Goal: Contribute content: Contribute content

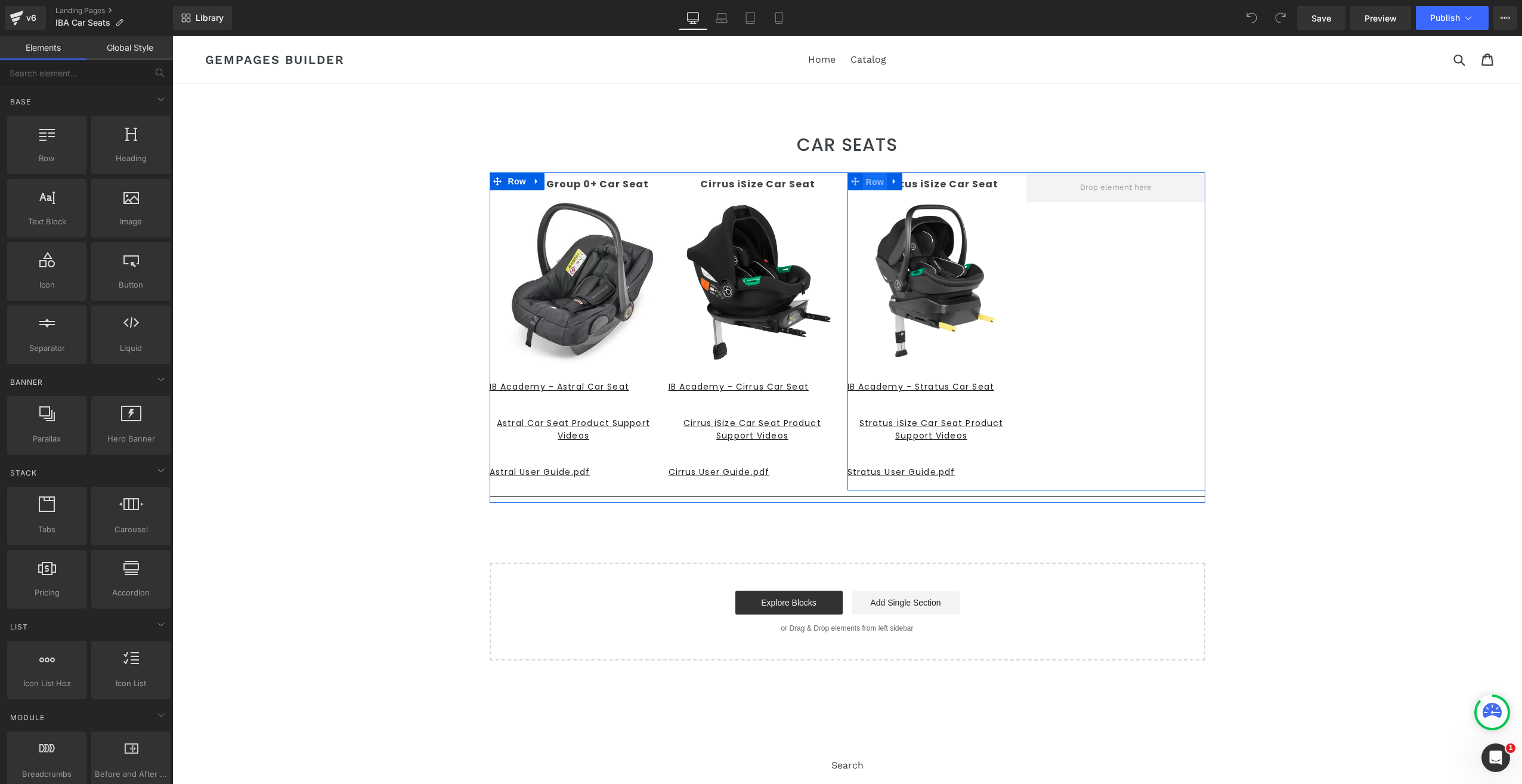
click at [874, 182] on span "Row" at bounding box center [874, 182] width 24 height 18
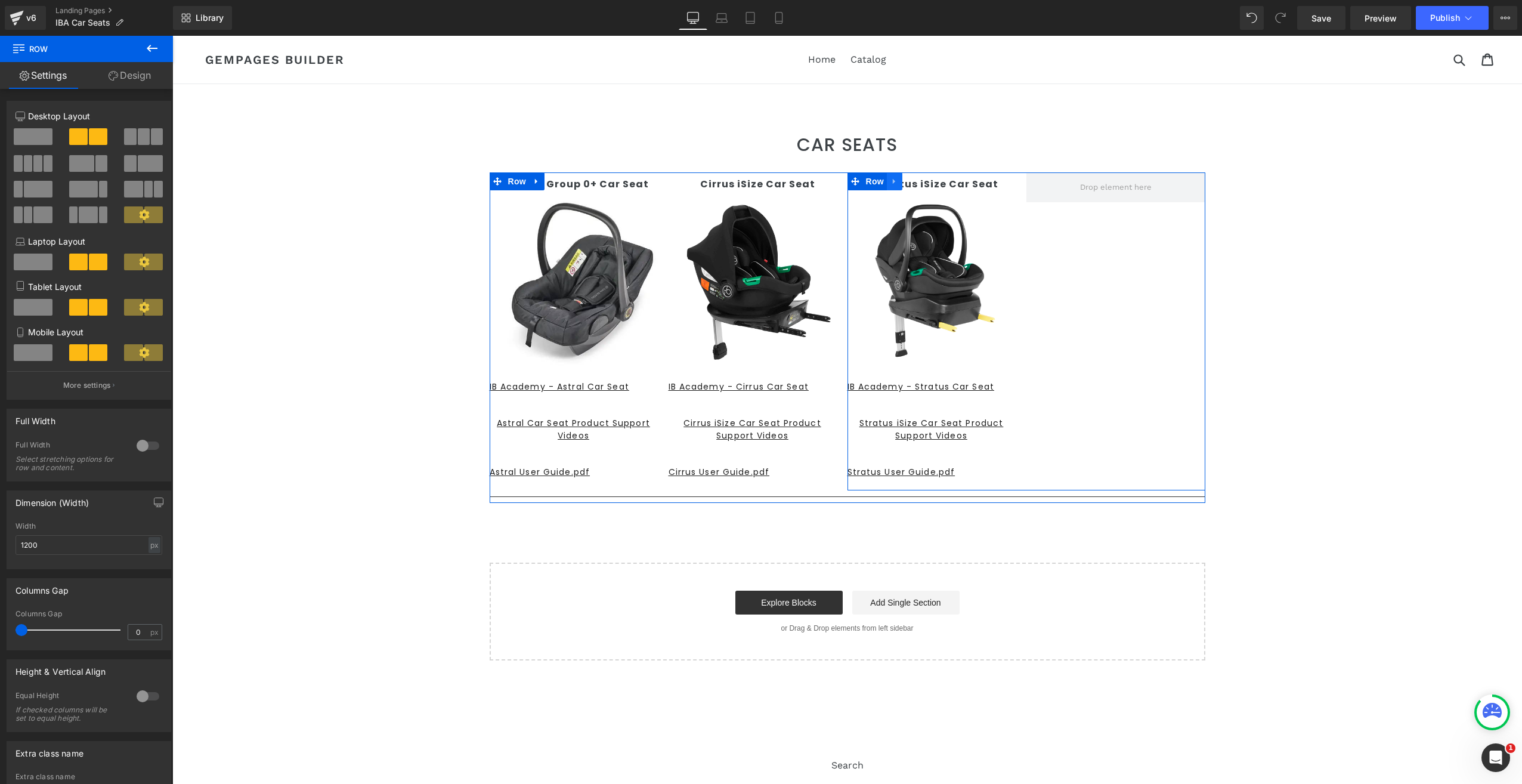
click at [887, 181] on link at bounding box center [894, 181] width 15 height 18
click at [905, 181] on div "Stratus iSize Car Seat Text Block Image IB Academy - Stratus Car Seat Button St…" at bounding box center [1027, 331] width 358 height 318
click at [906, 181] on icon at bounding box center [910, 181] width 8 height 8
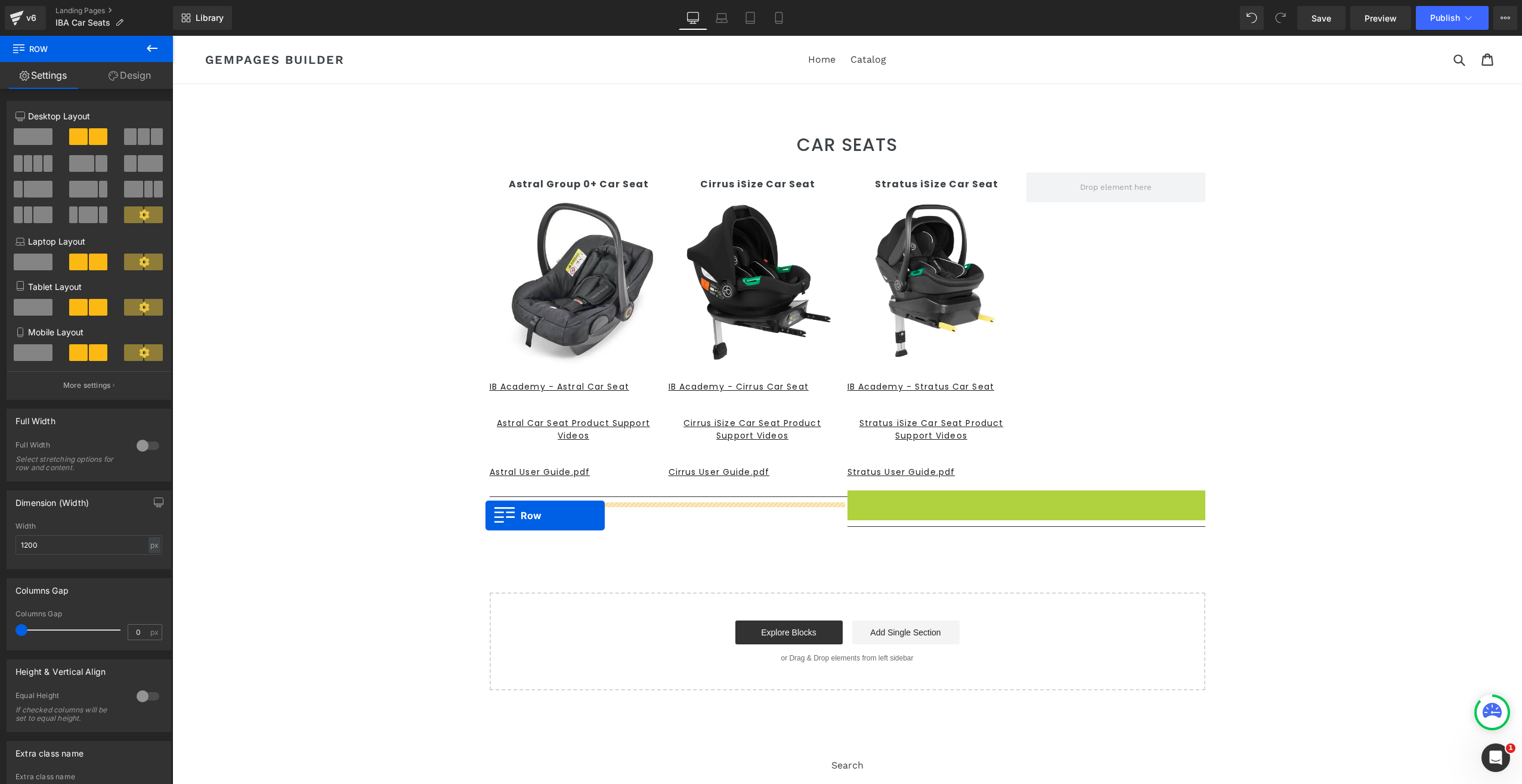
drag, startPoint x: 851, startPoint y: 499, endPoint x: 486, endPoint y: 516, distance: 365.4
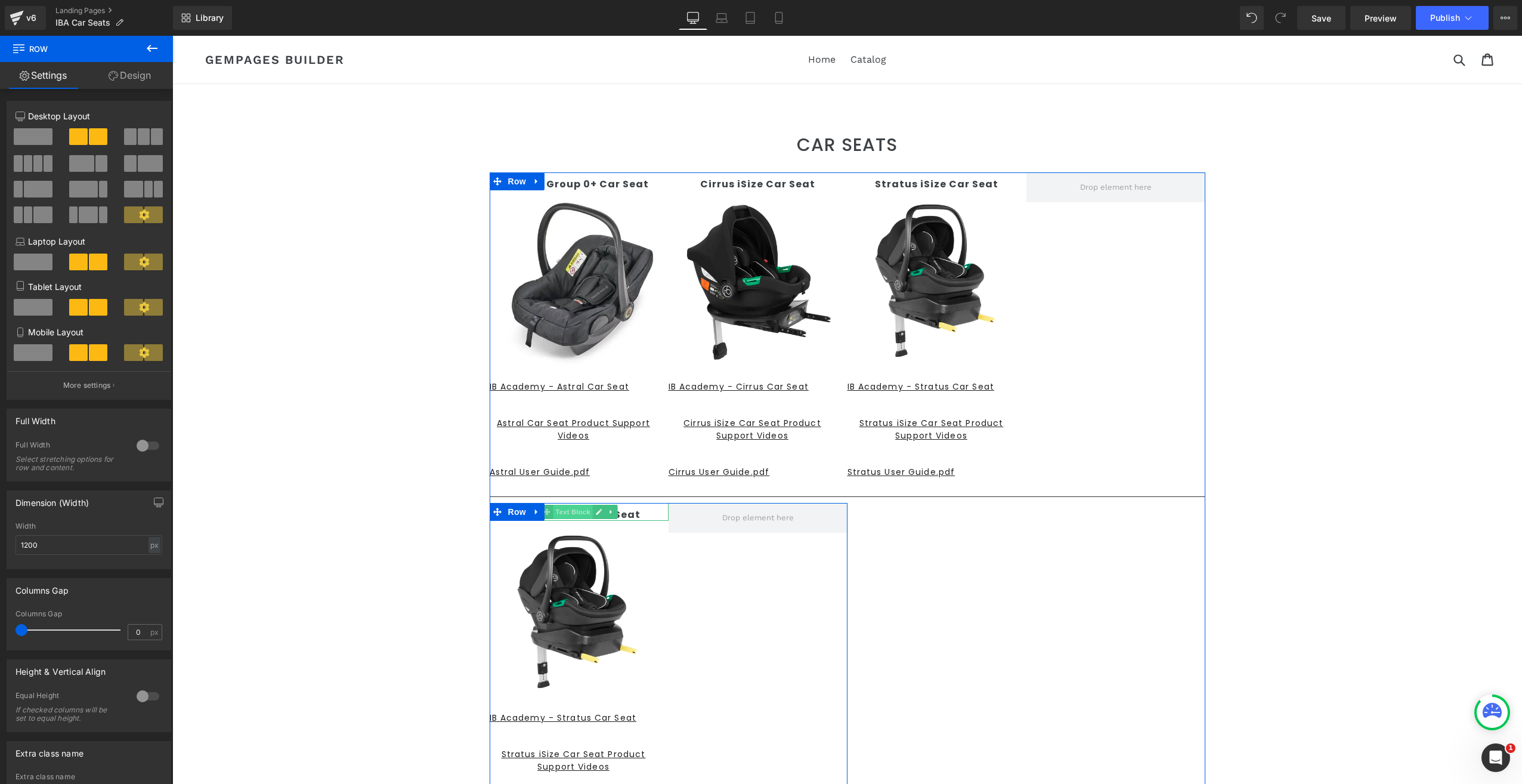
click at [578, 512] on span "Text Block" at bounding box center [573, 512] width 39 height 15
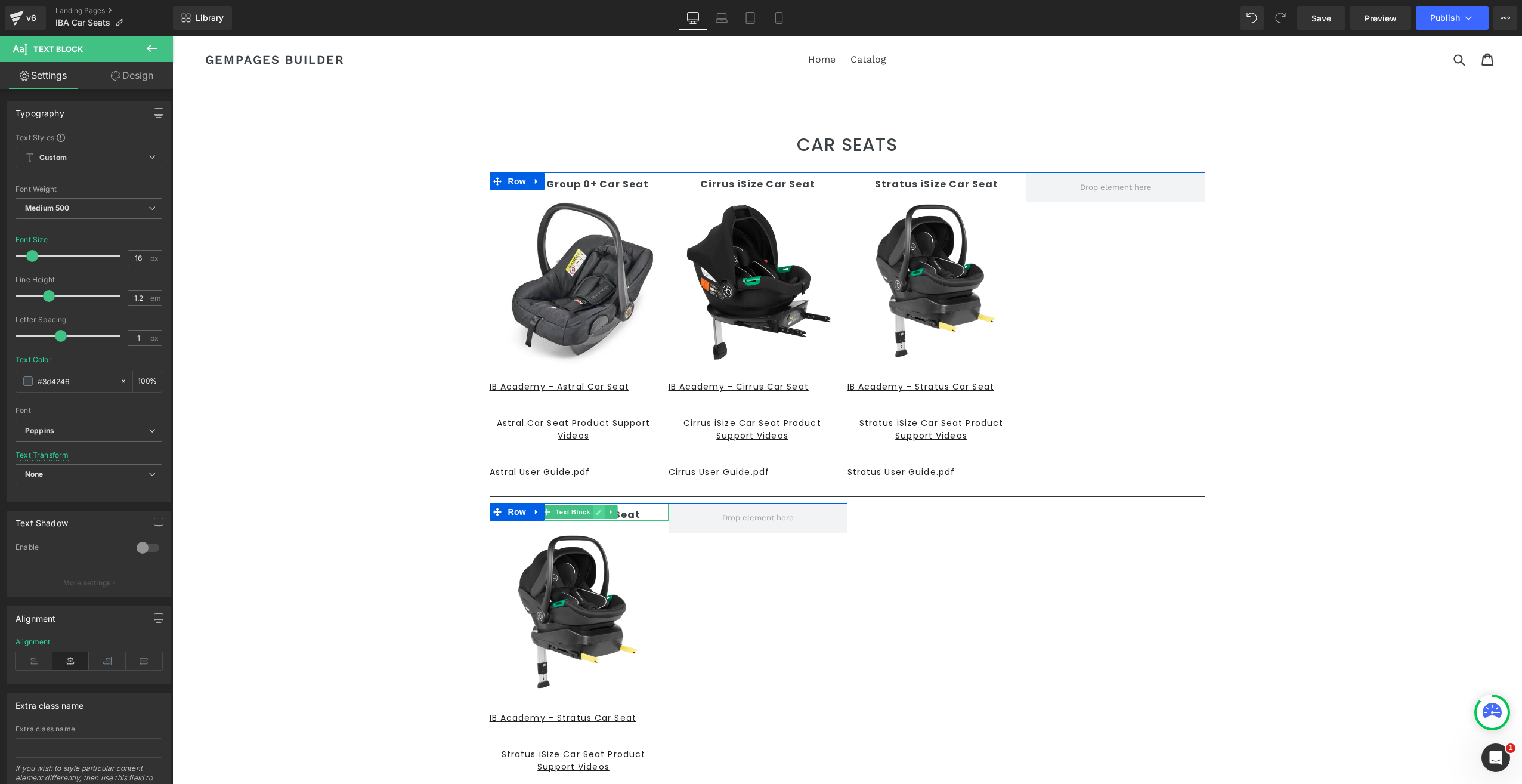
click at [596, 512] on icon at bounding box center [599, 512] width 6 height 6
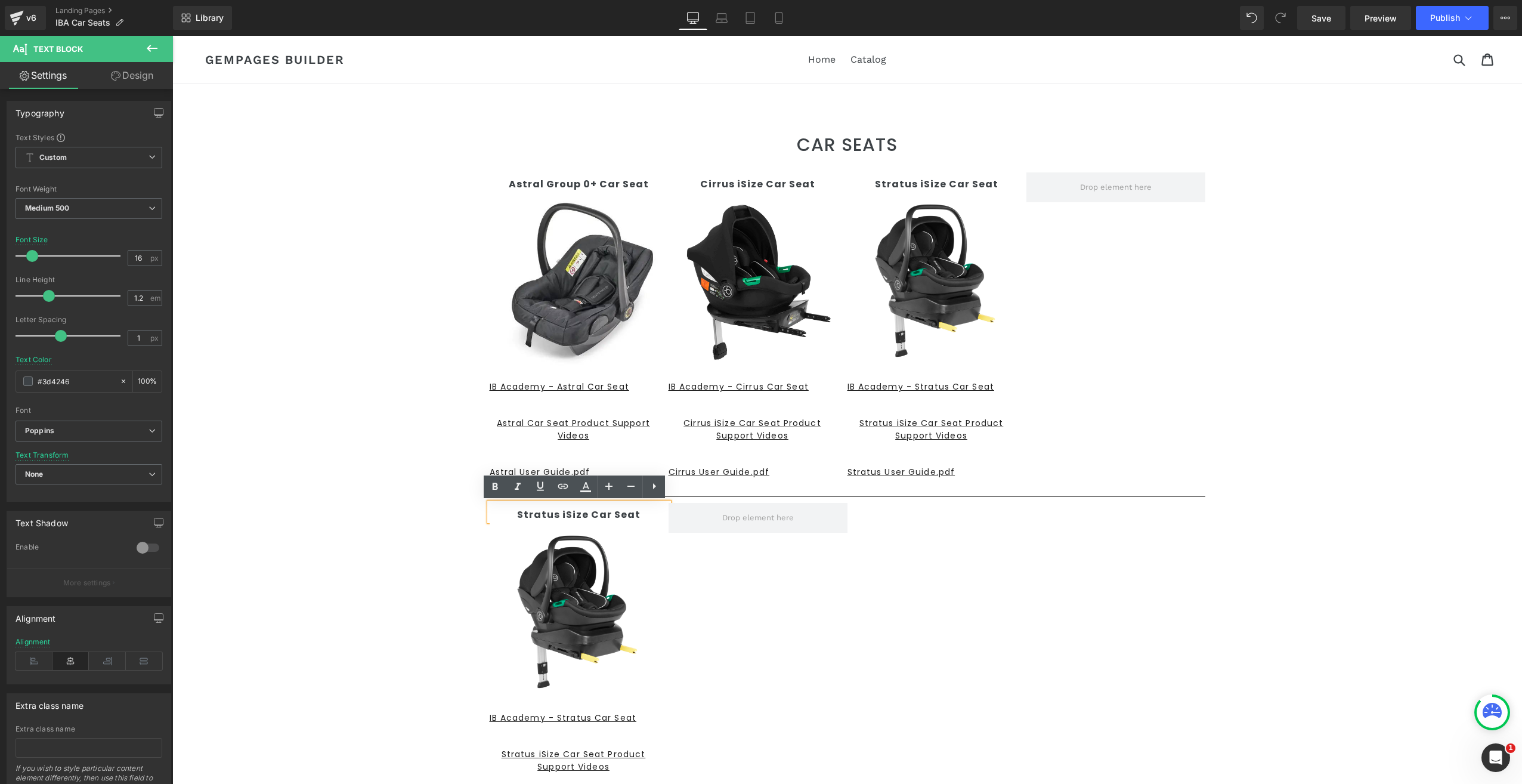
click at [556, 515] on strong "Stratus iSize Car Seat" at bounding box center [579, 514] width 124 height 14
click at [636, 512] on p "Nimbus iSize Car Seat" at bounding box center [579, 515] width 179 height 11
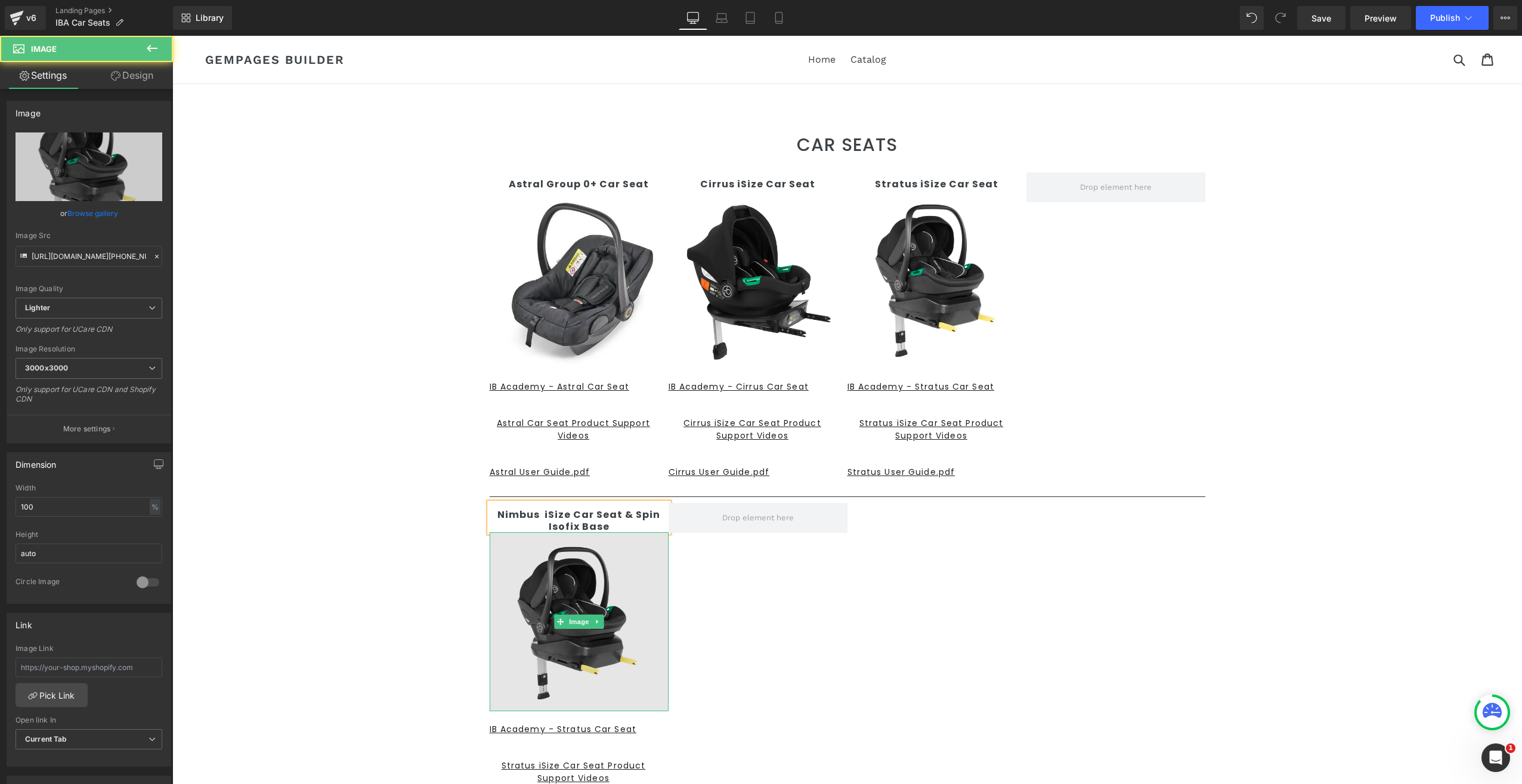
click at [559, 584] on img at bounding box center [579, 621] width 179 height 179
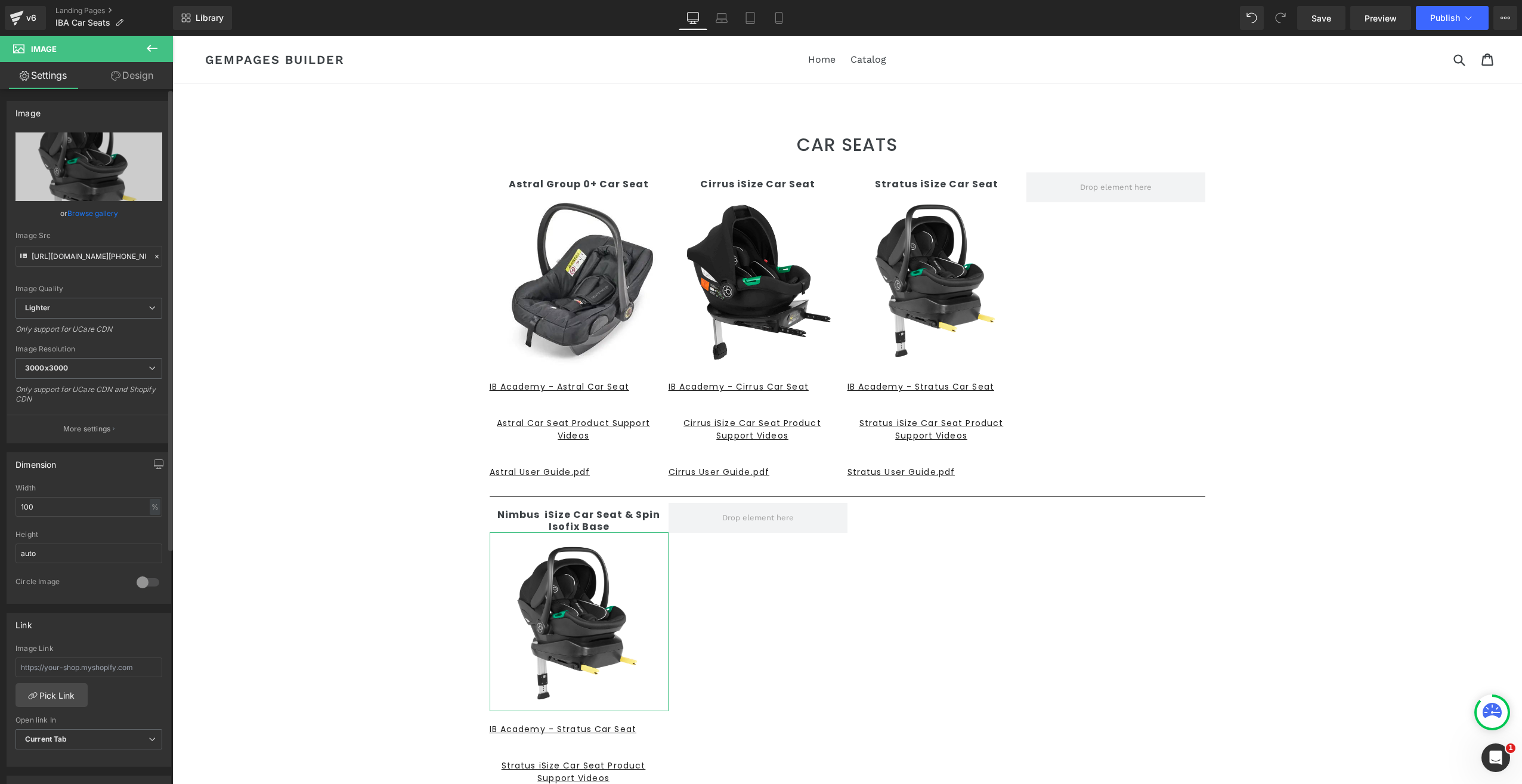
click at [81, 210] on link "Browse gallery" at bounding box center [93, 213] width 50 height 21
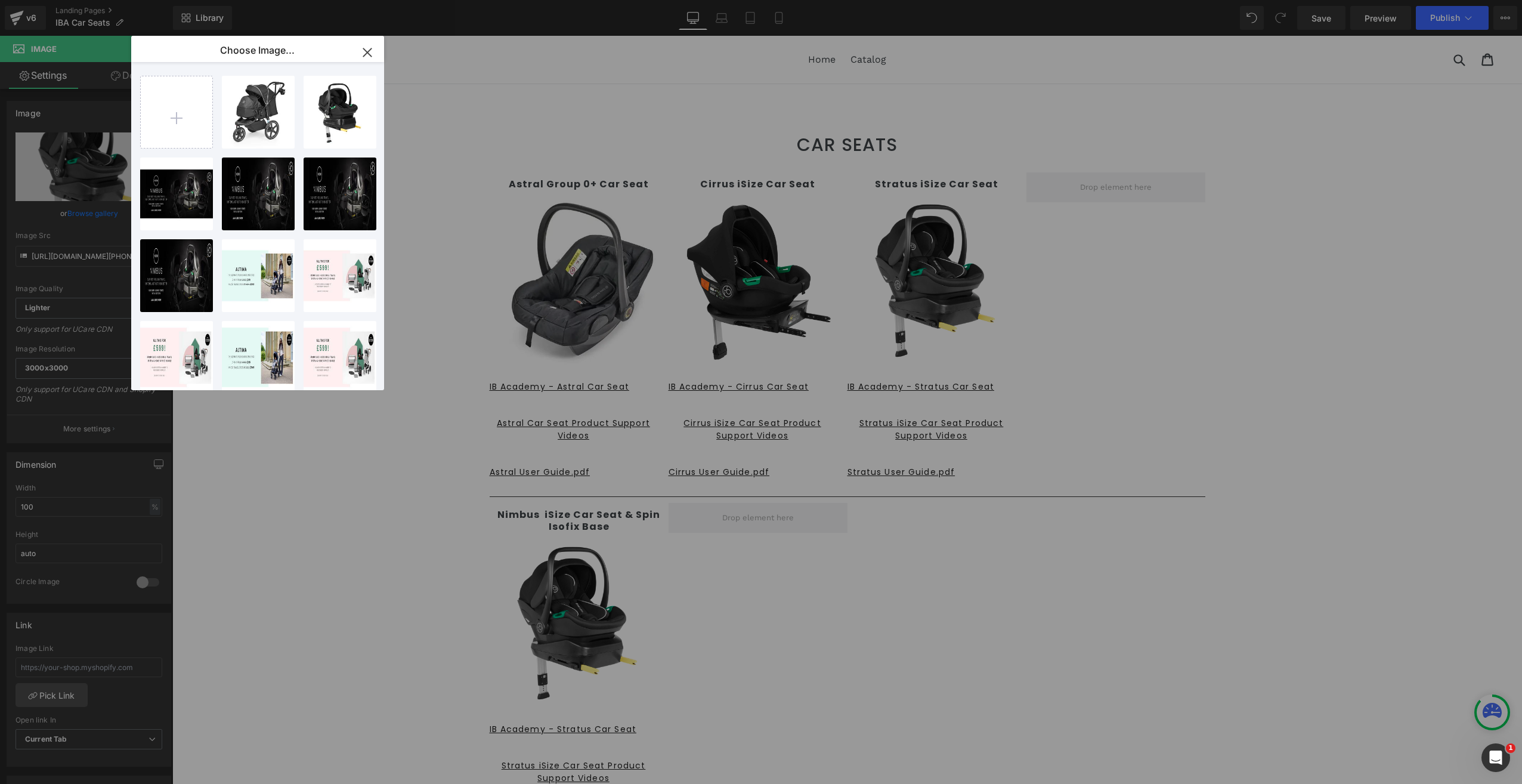
type input "C:\fakepath\20-007-100-001_01 (1).jpg"
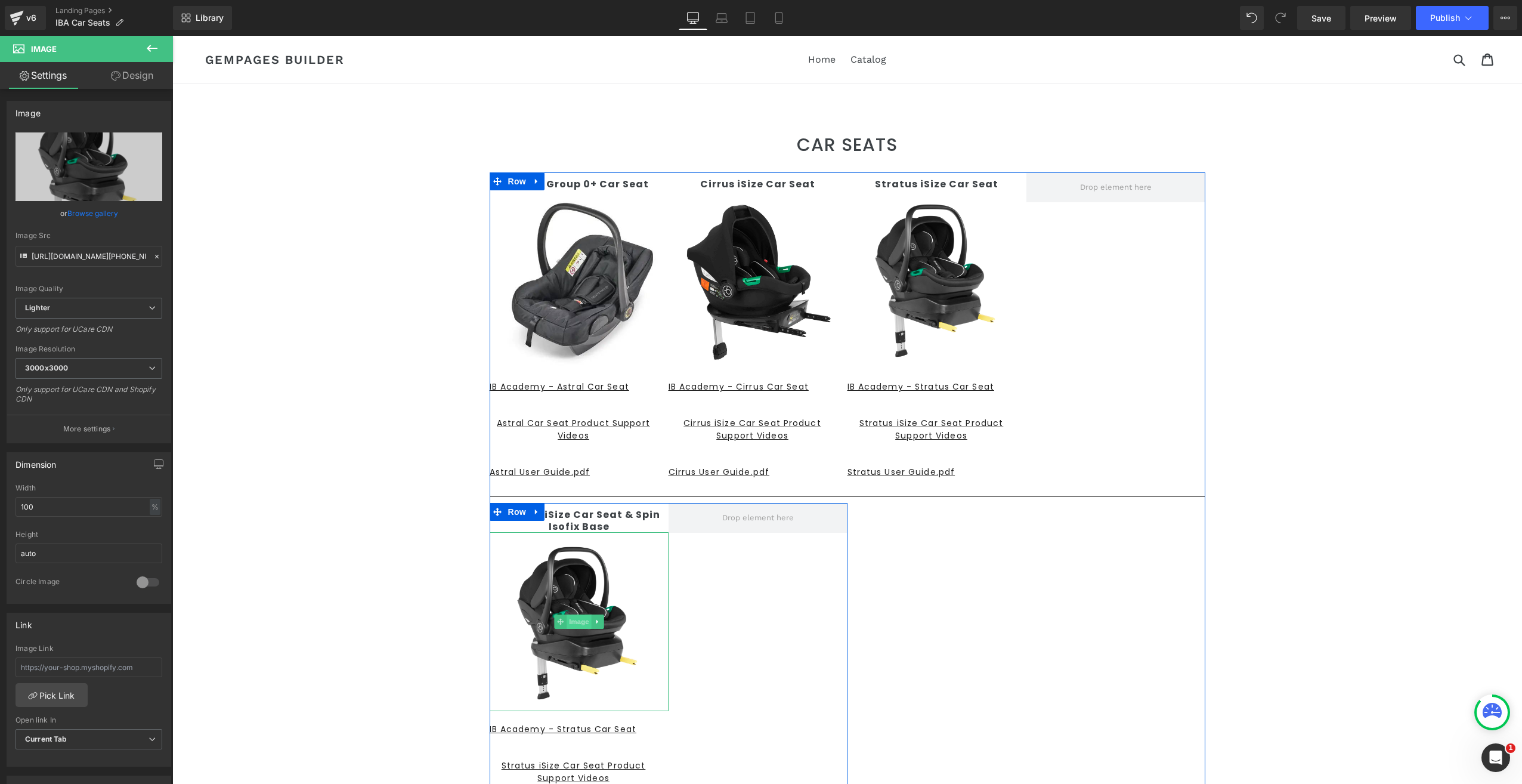
click at [579, 621] on span "Image" at bounding box center [579, 621] width 25 height 15
click at [87, 212] on link "Browse gallery" at bounding box center [93, 213] width 50 height 21
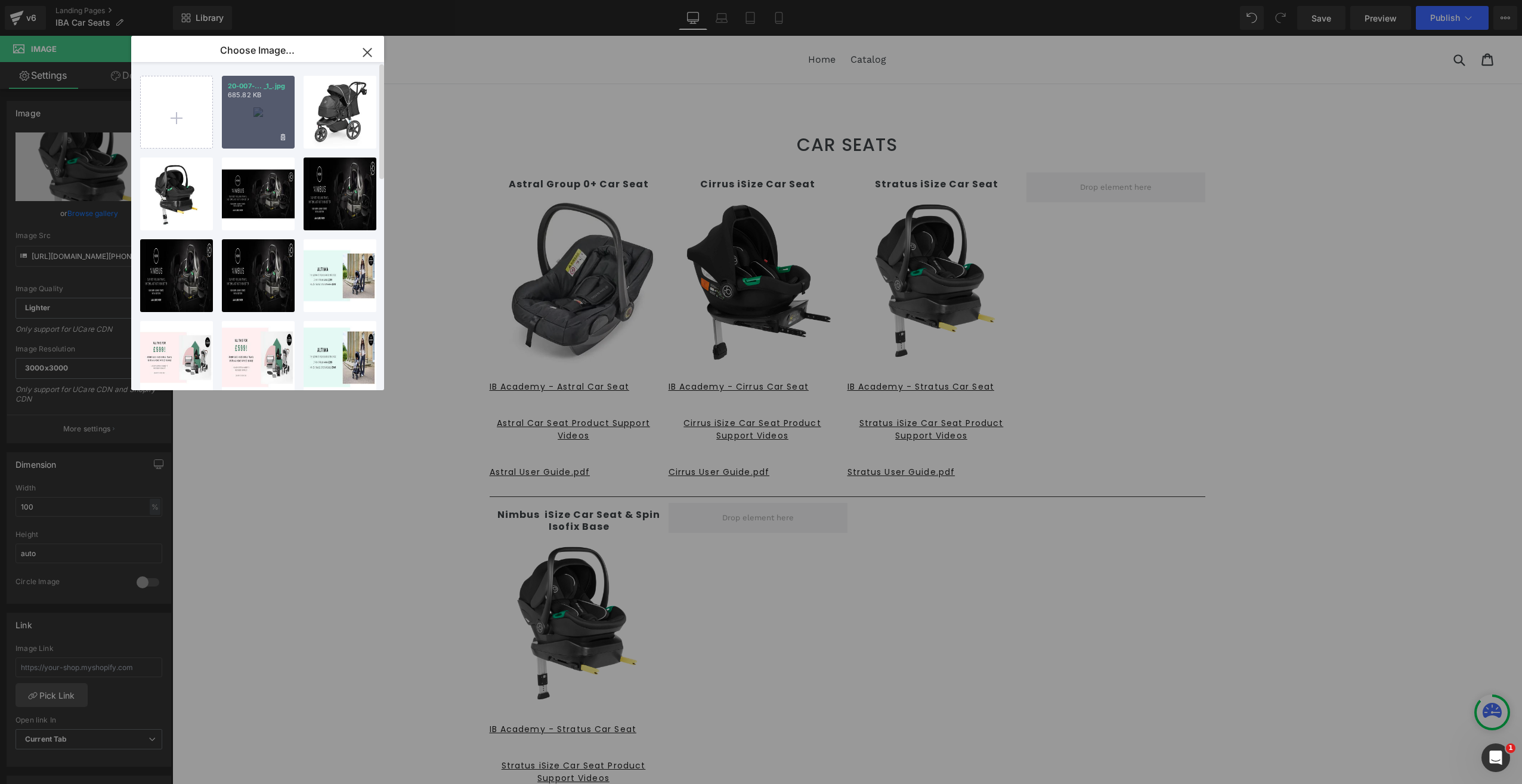
click at [250, 113] on div "20-007-... _1_.jpg 685.82 KB" at bounding box center [258, 111] width 72 height 72
type input "https://ucarecdn.com/65687ca3-1de0-40e8-89bb-4eedbc8b257e/-/format/auto/-/previ…"
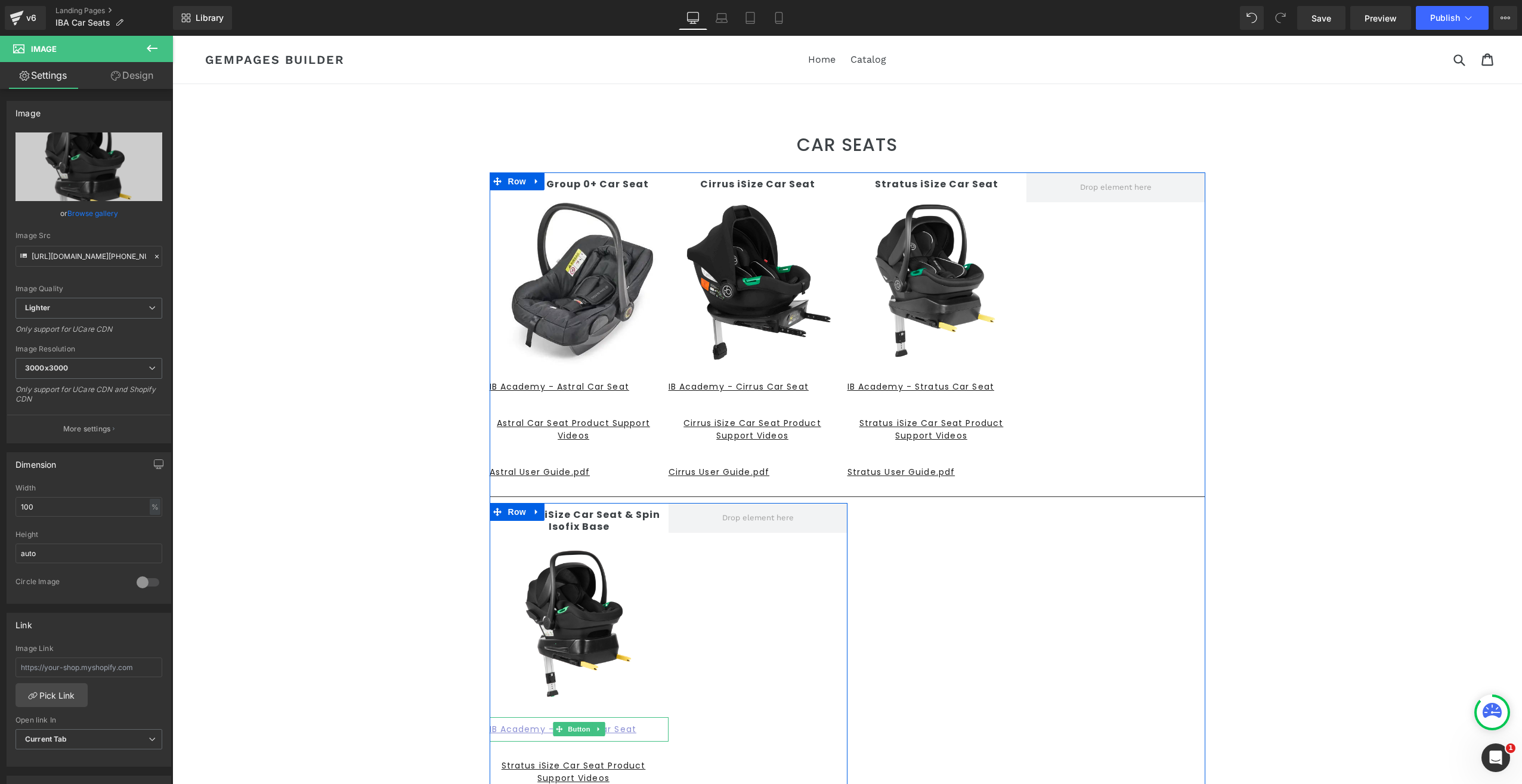
click at [511, 728] on u "IB Academy - Stratus Car Seat" at bounding box center [563, 729] width 146 height 12
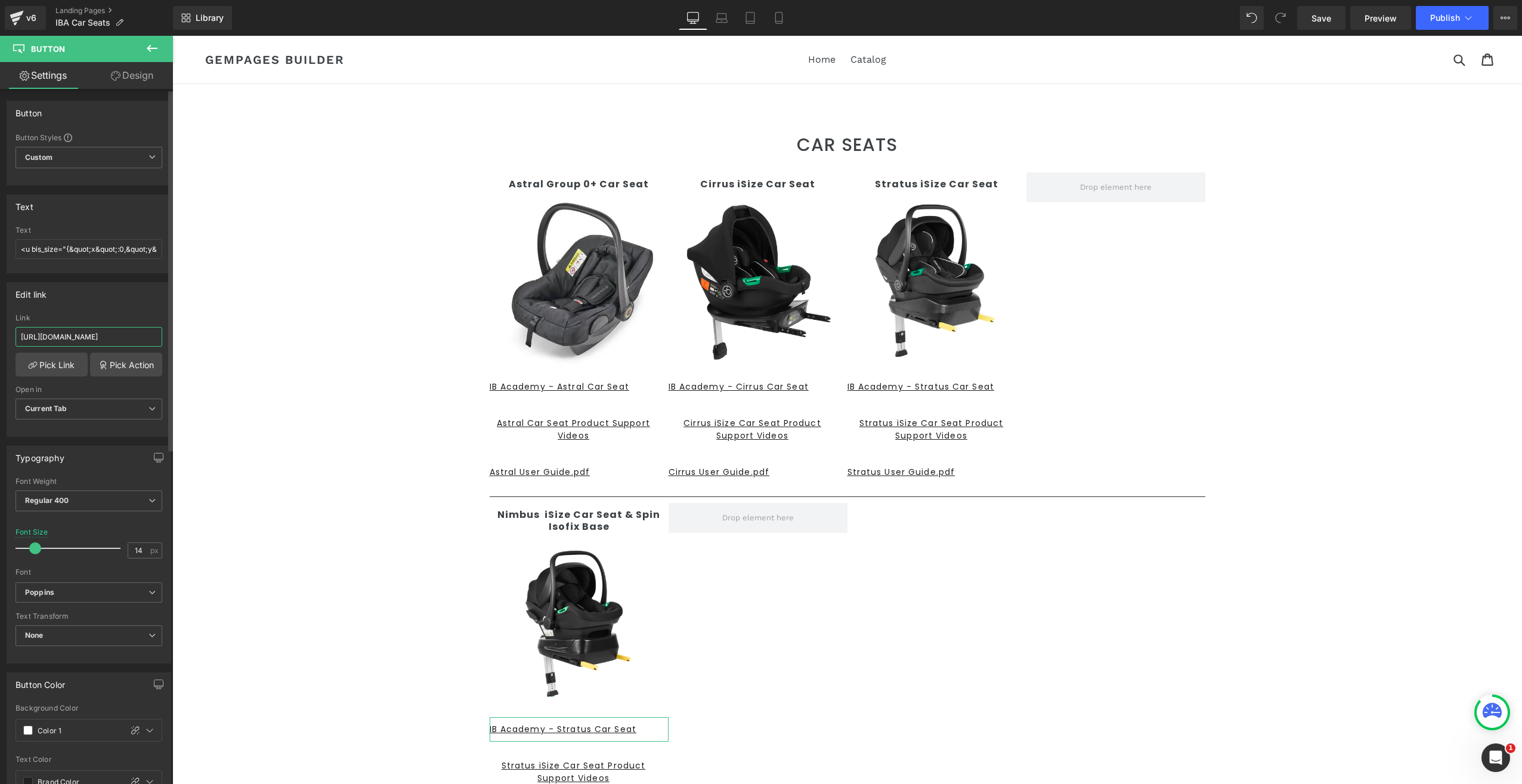
click at [97, 338] on input "https://cdn.shopify.com/s/files/1/0840/6145/4664/files/IB_Academy_-_Stratus_i-S…" at bounding box center [89, 337] width 146 height 20
drag, startPoint x: 191, startPoint y: 366, endPoint x: 332, endPoint y: 337, distance: 144.0
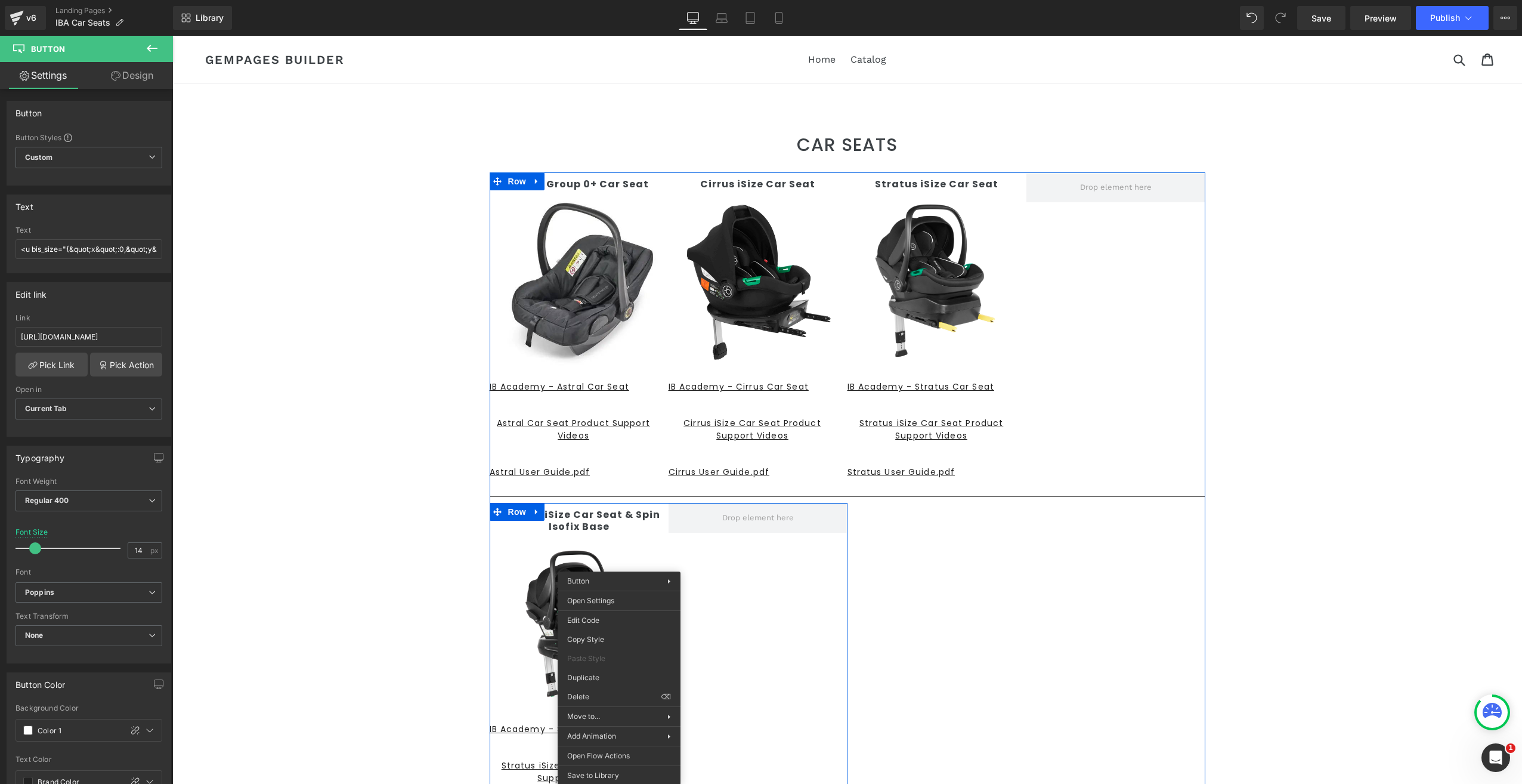
click at [713, 586] on div "Nimbus iSize Car Seat & Spin Isofix Base Text Block Image IB Academy - Stratus …" at bounding box center [669, 667] width 358 height 329
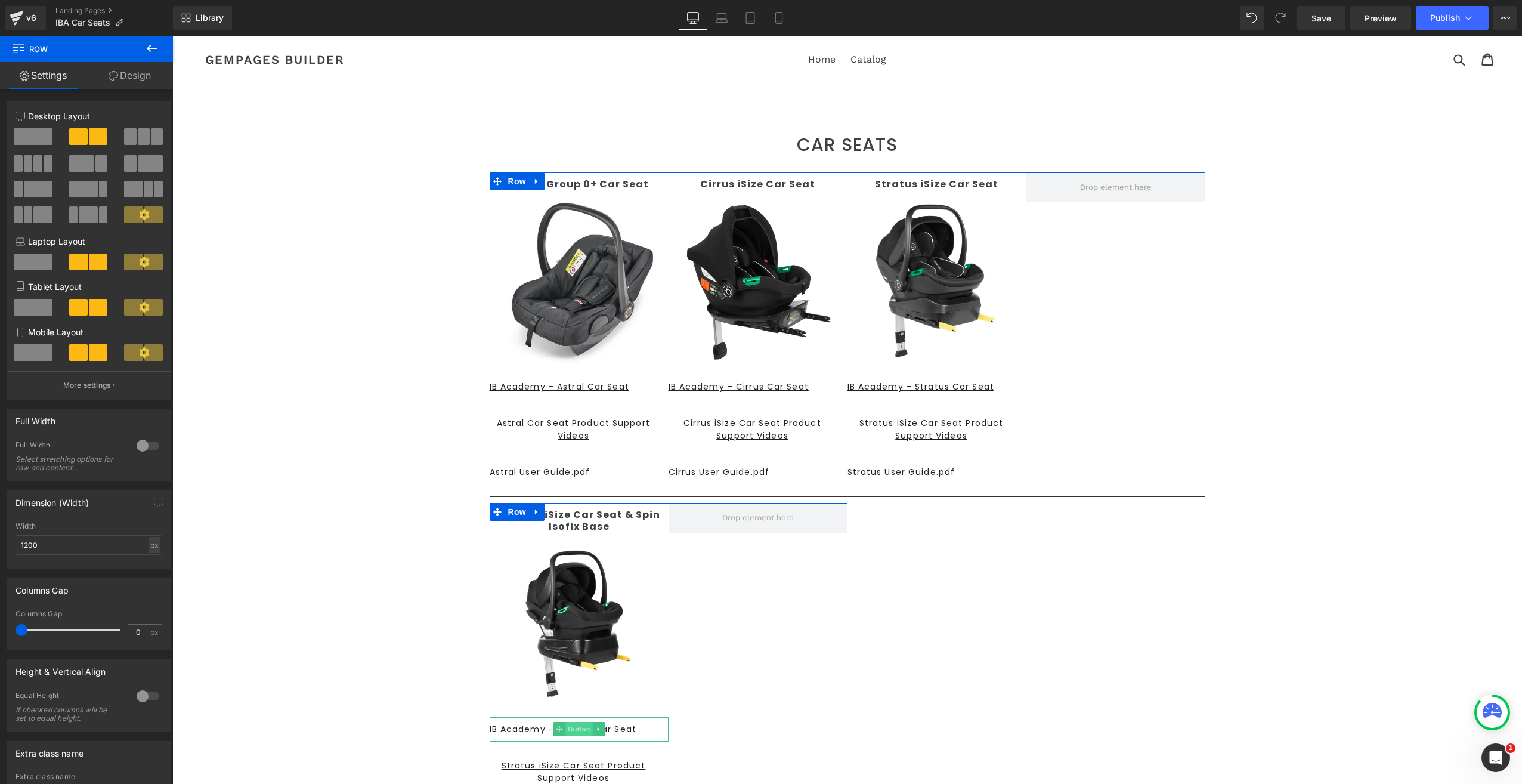
click at [575, 729] on span "Button" at bounding box center [579, 729] width 28 height 15
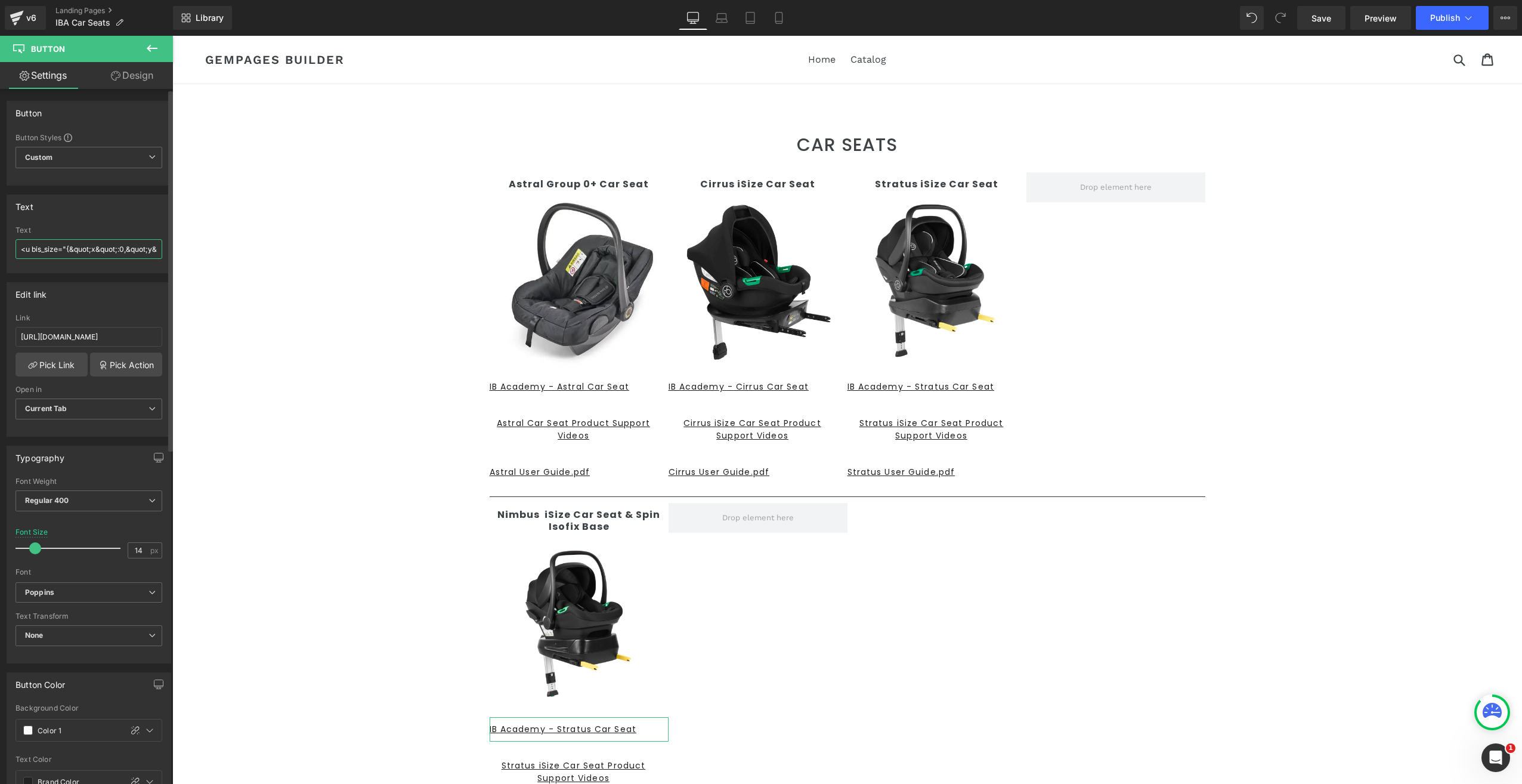
click at [64, 251] on input "<u bis_size="{&quot;x&quot;:0,&quot;y&quot;:0,&quot;w&quot;:0,&quot;h&quot;:0,&…" at bounding box center [89, 249] width 146 height 20
click at [103, 246] on input "<u bis_size="{&quot;x&quot;:0,&quot;y&quot;:0,&quot;w&quot;:0,&quot;h&quot;:0,&…" at bounding box center [89, 249] width 146 height 20
click at [117, 247] on input "<u bis_size="{&quot;x&quot;:0,&quot;y&quot;:0,&quot;w&quot;:0,&quot;h&quot;:0,&…" at bounding box center [89, 249] width 146 height 20
click at [142, 246] on input "<u bis_size="{&quot;x&quot;:0,&quot;y&quot;:0,&quot;w&quot;:0,&quot;h&quot;:0,&…" at bounding box center [89, 249] width 146 height 20
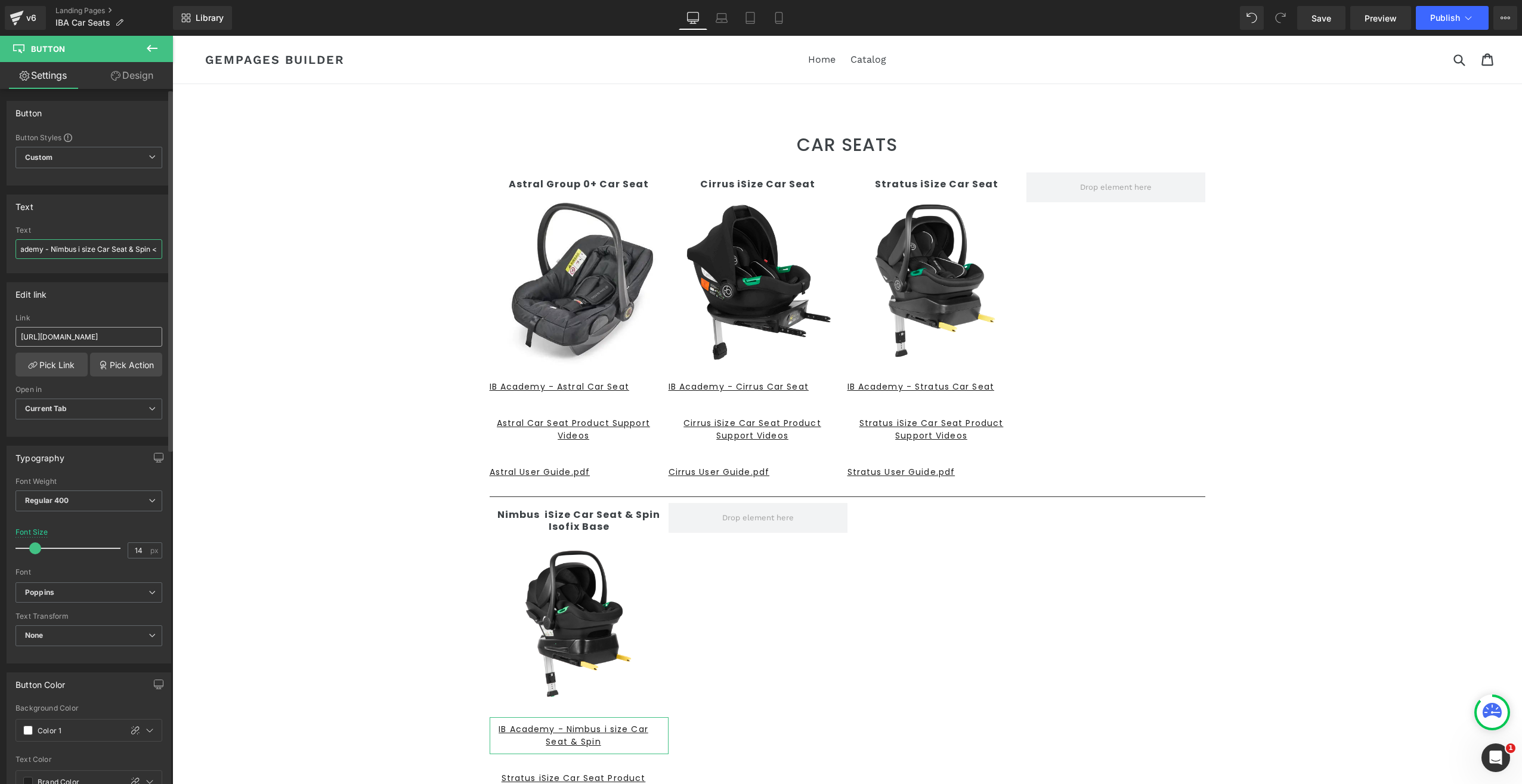
type input "<u bis_size="{&quot;x&quot;:0,&quot;y&quot;:0,&quot;w&quot;:0,&quot;h&quot;:0,&…"
click at [89, 337] on input "https://cdn.shopify.com/s/files/1/0840/6145/4664/files/IB_Academy_-_Stratus_i-S…" at bounding box center [89, 337] width 146 height 20
drag, startPoint x: 192, startPoint y: 368, endPoint x: 366, endPoint y: 360, distance: 174.2
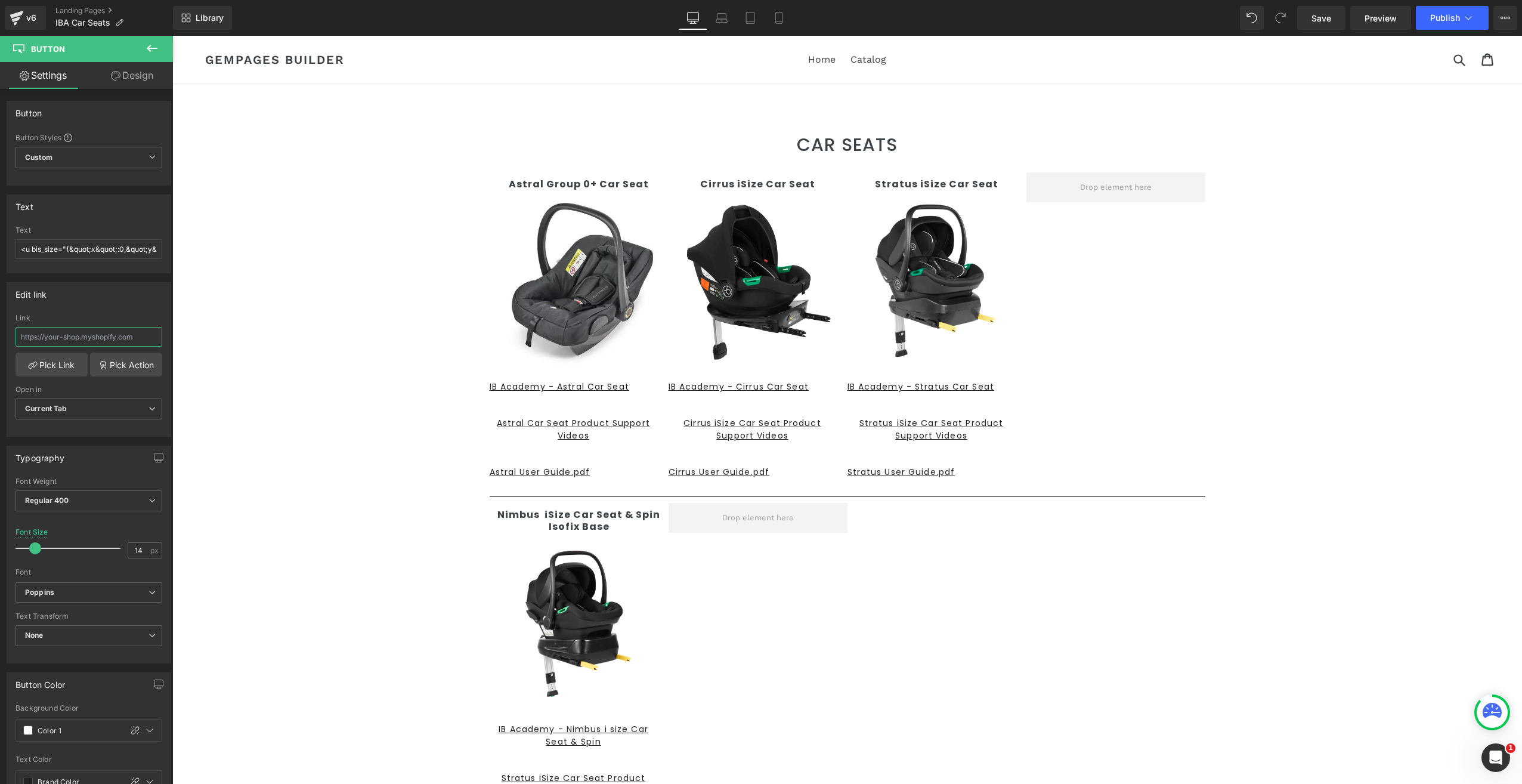
scroll to position [0, 0]
paste input "https://cdn.shopify.com/s/files/1/0840/6145/4664/files/IB_Academy_-_Nimbus.pdf?…"
type input "https://cdn.shopify.com/s/files/1/0840/6145/4664/files/IB_Academy_-_Nimbus.pdf?…"
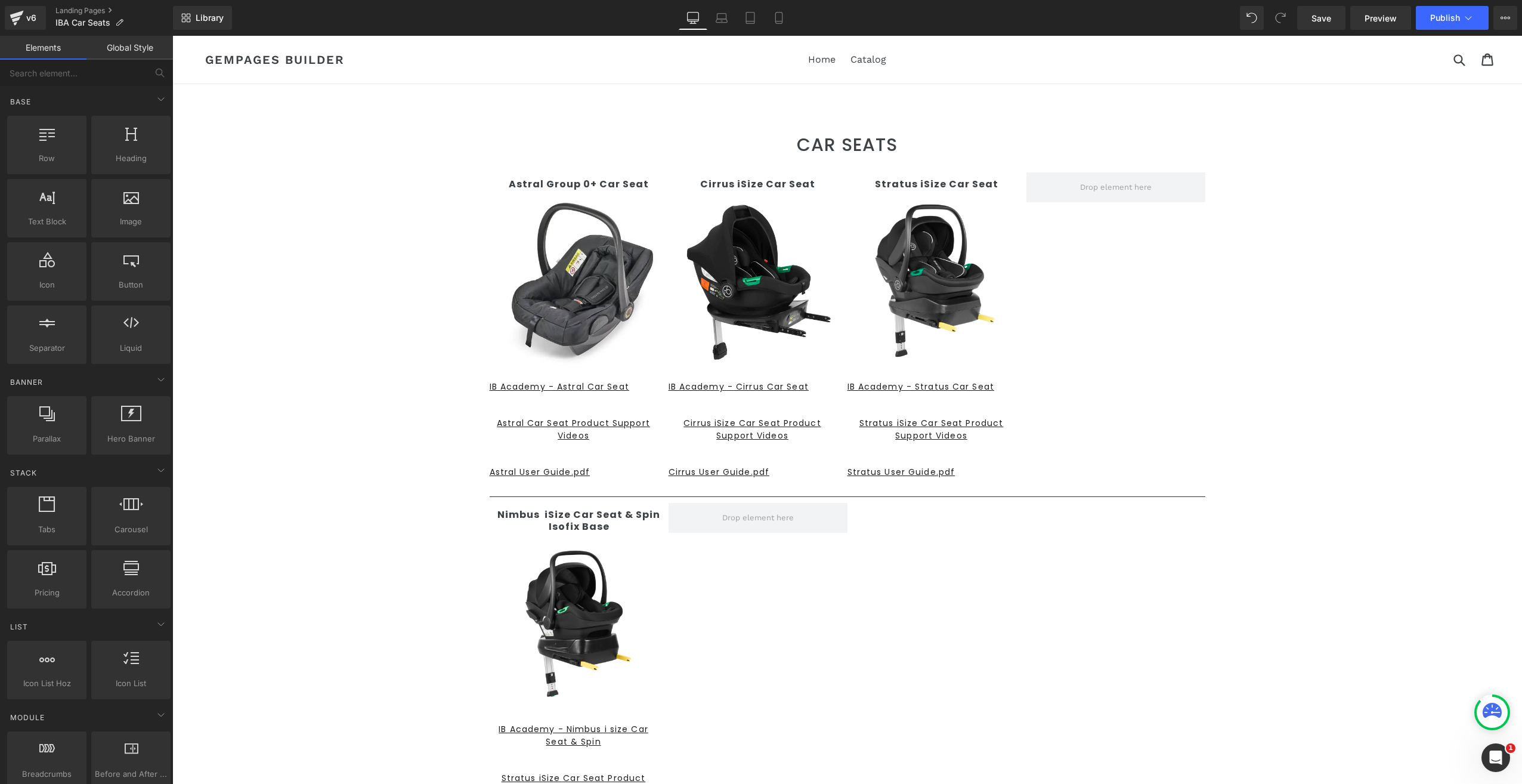
click at [341, 621] on div "CAR SEATS Heading Text Block Row Astral Group 0+ Car Seat Text Block Image IB A…" at bounding box center [847, 560] width 1350 height 886
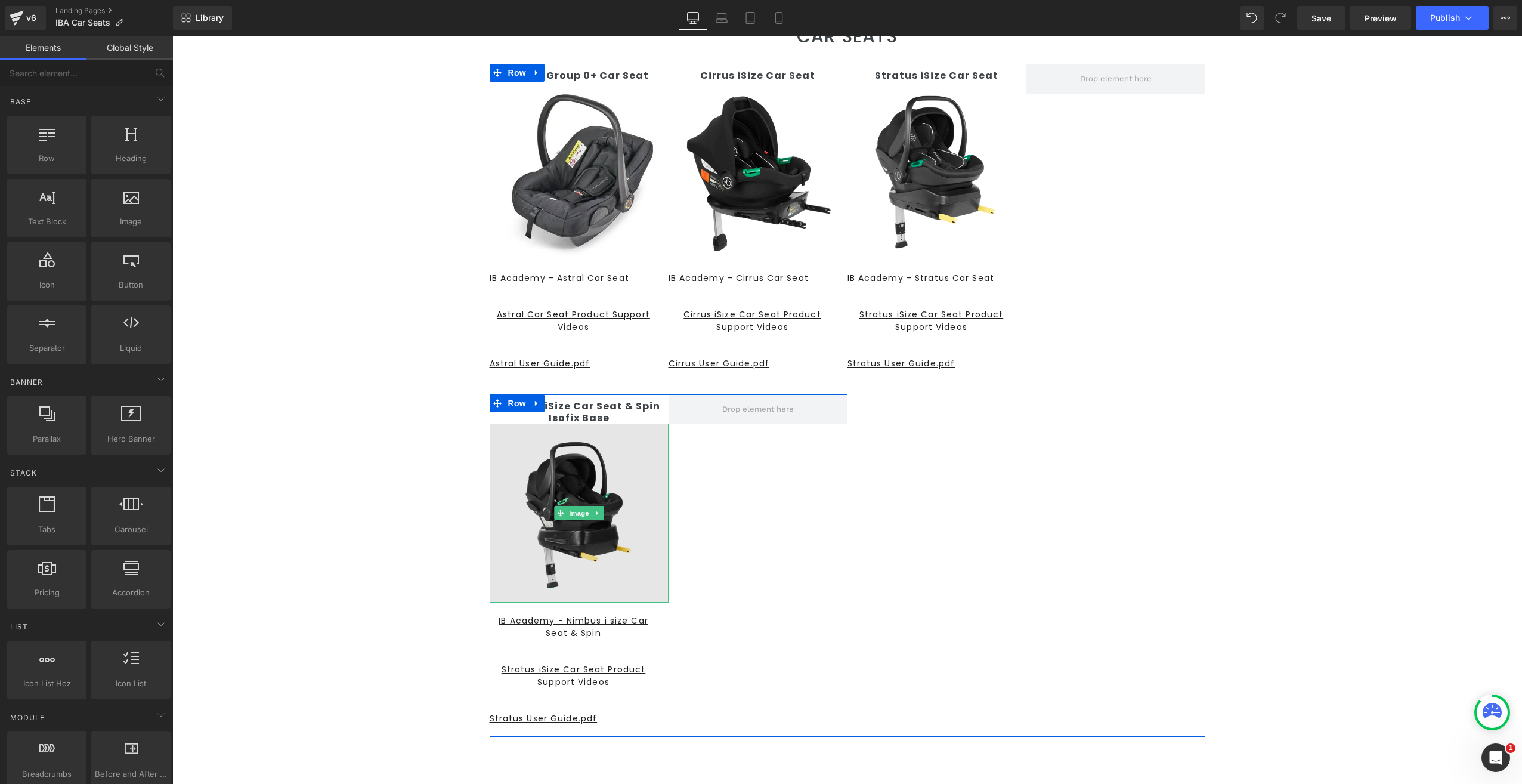
scroll to position [179, 0]
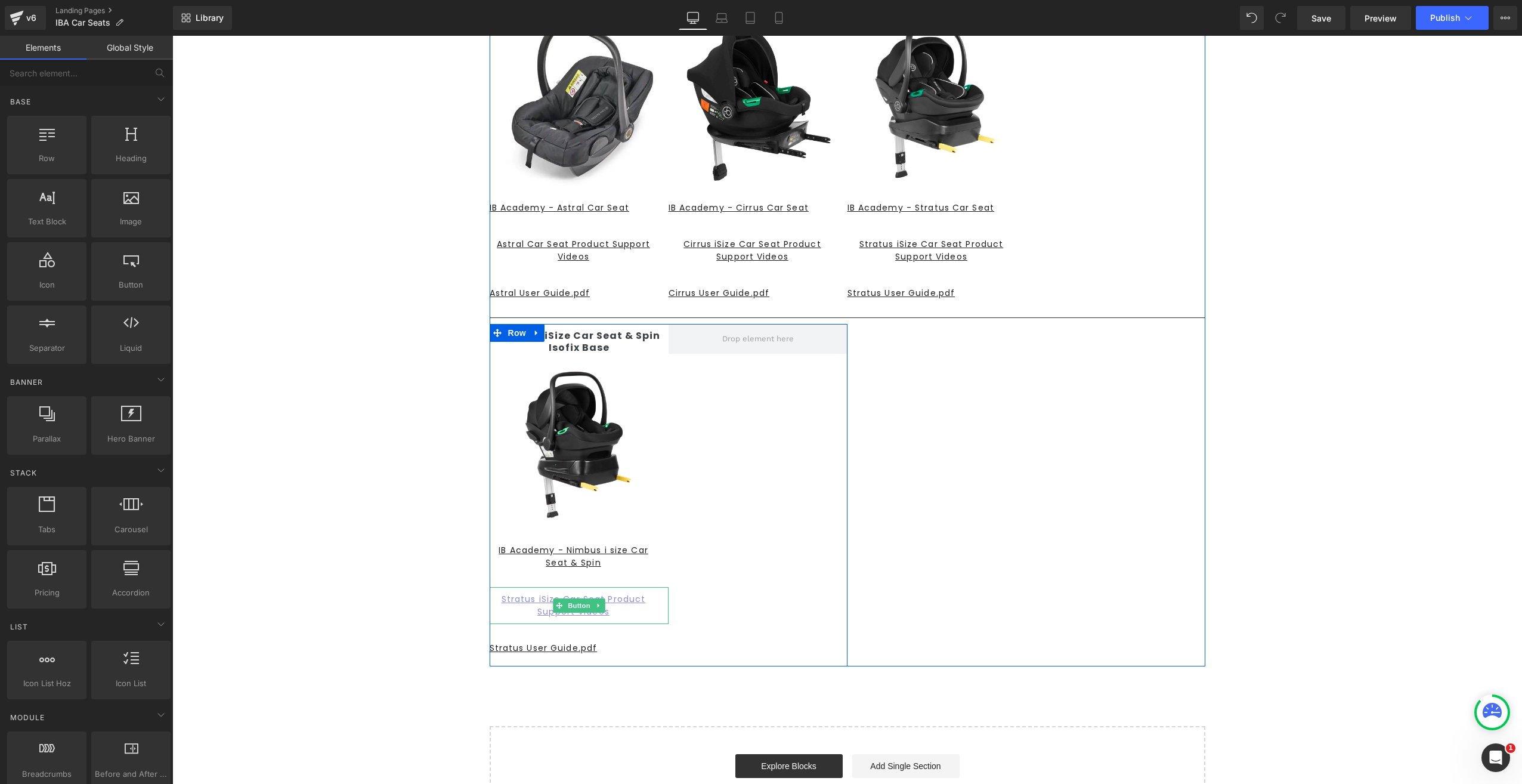
click at [529, 599] on u "Stratus iSize Car Seat Product Support Videos" at bounding box center [573, 605] width 144 height 24
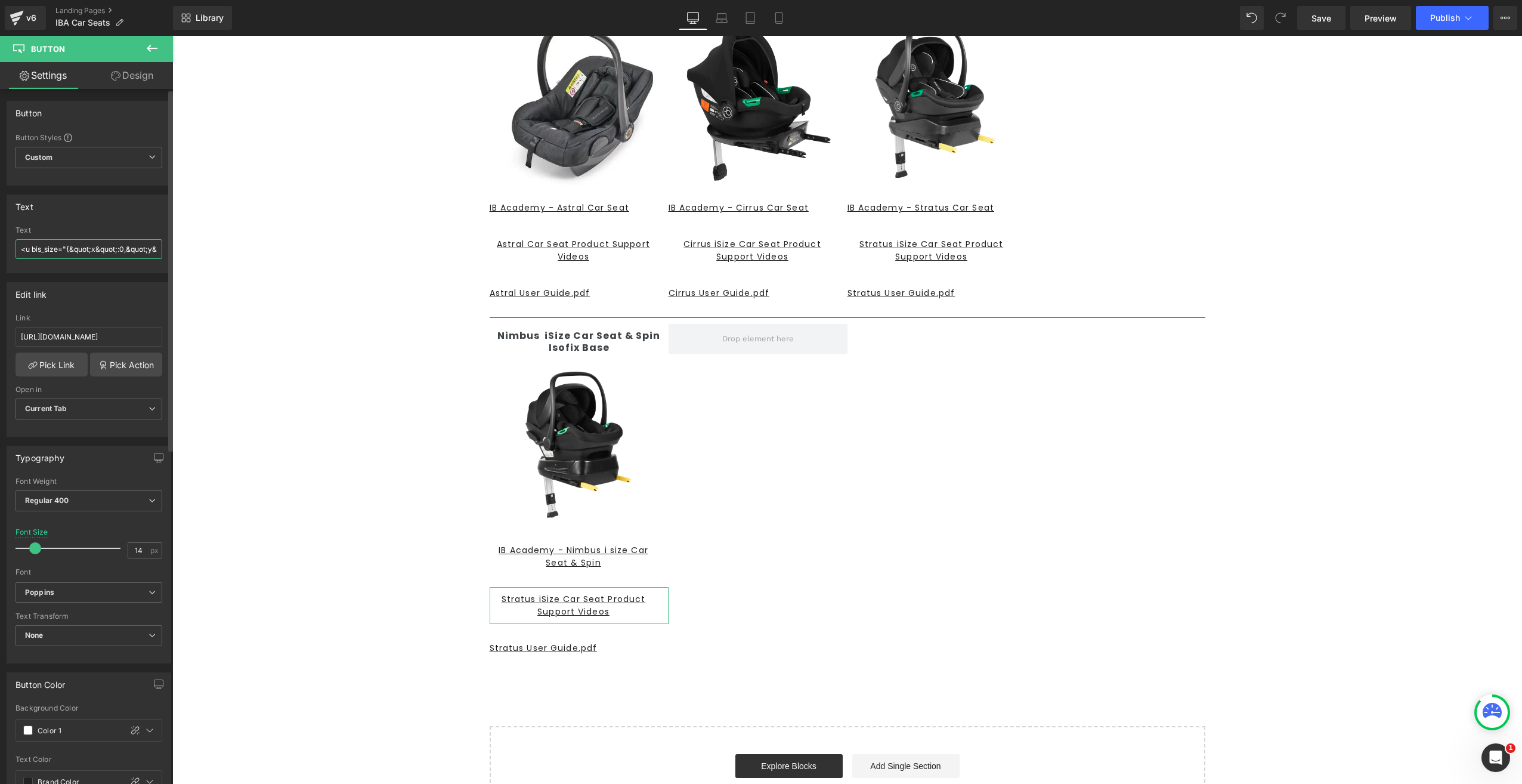
click at [113, 245] on input "<u bis_size="{&quot;x&quot;:0,&quot;y&quot;:0,&quot;w&quot;:0,&quot;h&quot;:0,&…" at bounding box center [89, 249] width 146 height 20
type input "<u bis_size="{&quot;x&quot;:0,&quot;y&quot;:0,&quot;w&quot;:0,&quot;h&quot;:0,&…"
click at [1184, 707] on div "CAR SEATS Heading Text Block Row Astral Group 0+ Car Seat Text Block Image IB A…" at bounding box center [847, 381] width 1350 height 886
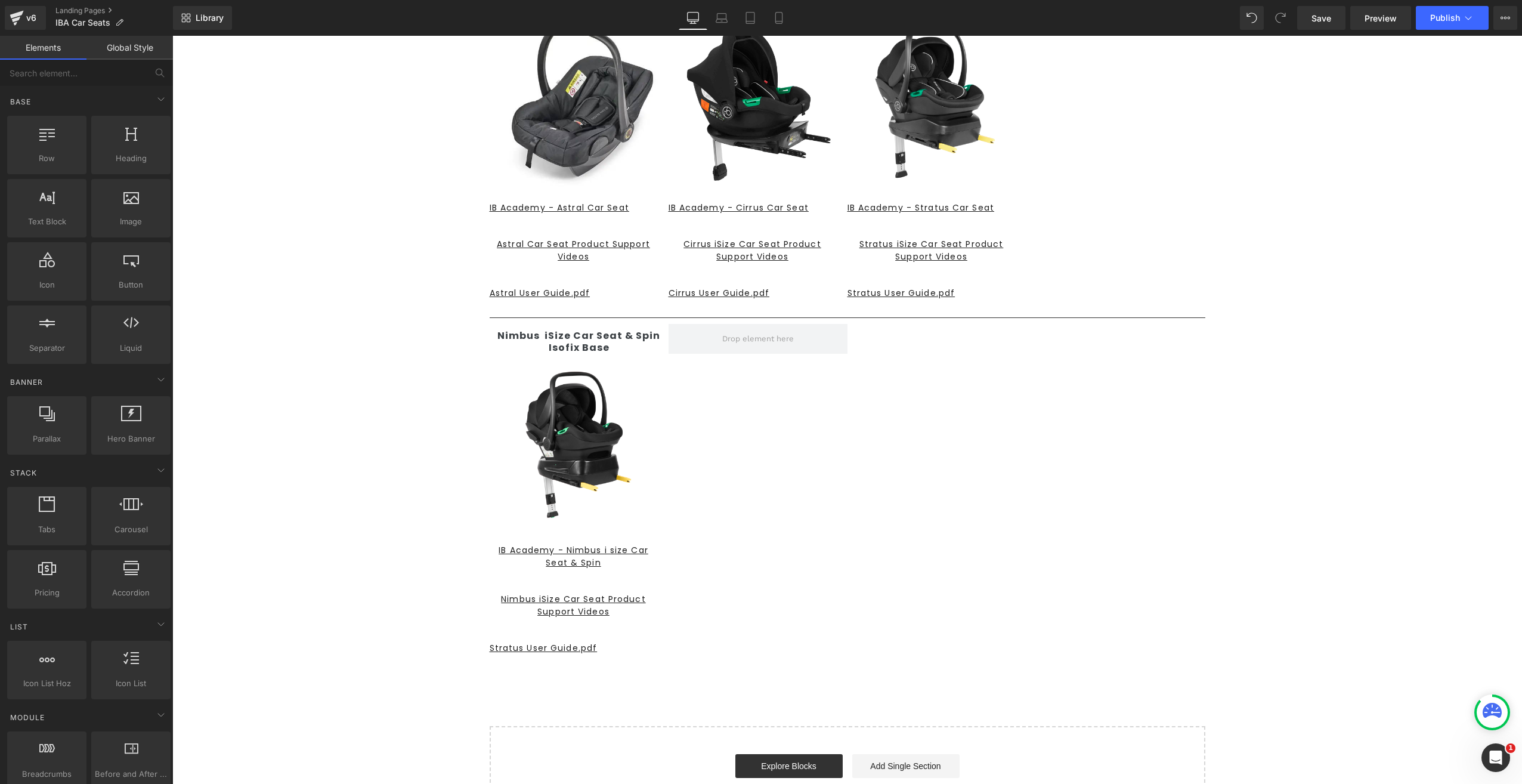
scroll to position [0, 0]
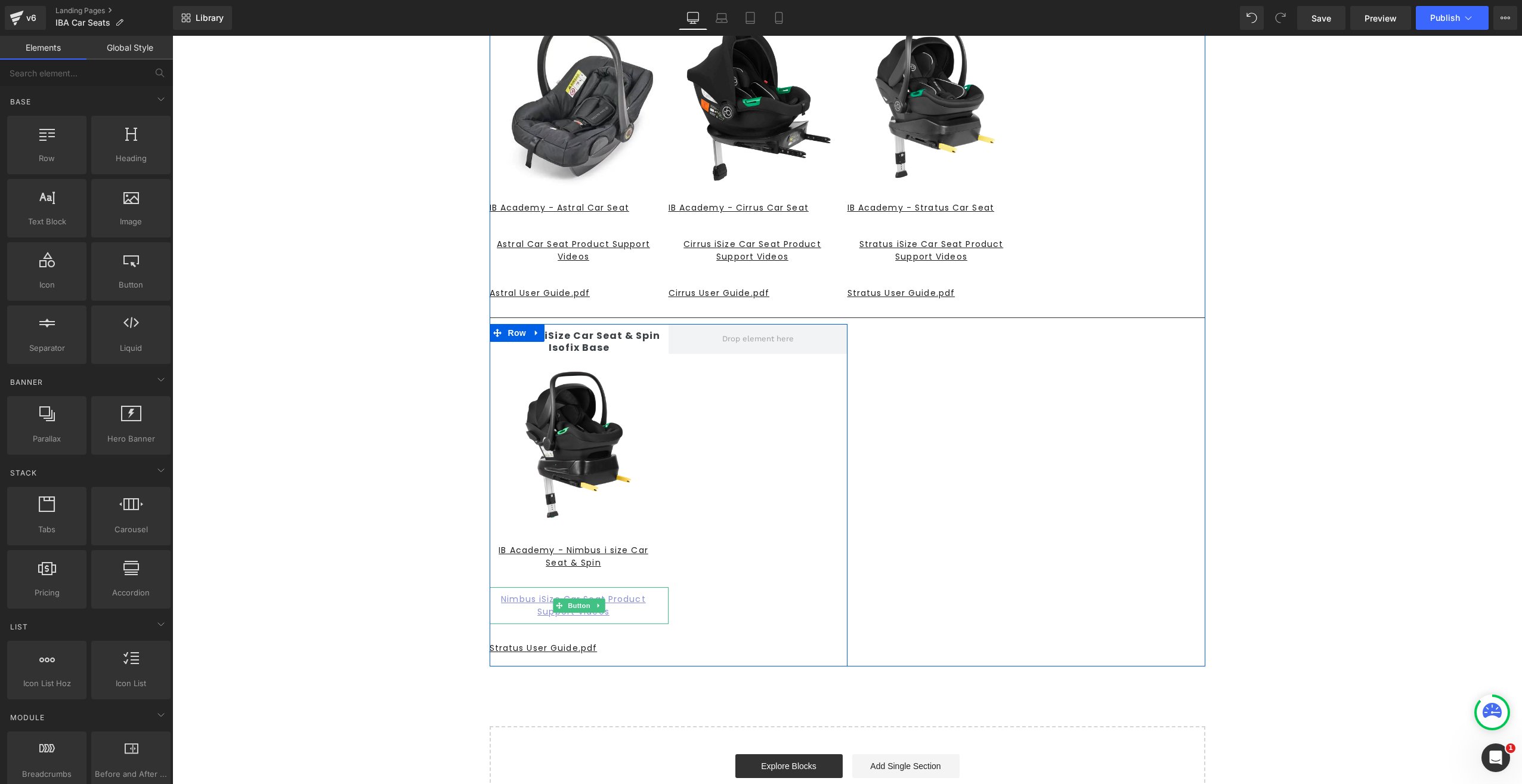
click at [530, 598] on u "Nimbus iSize Car Seat Product Support Videos" at bounding box center [573, 605] width 144 height 24
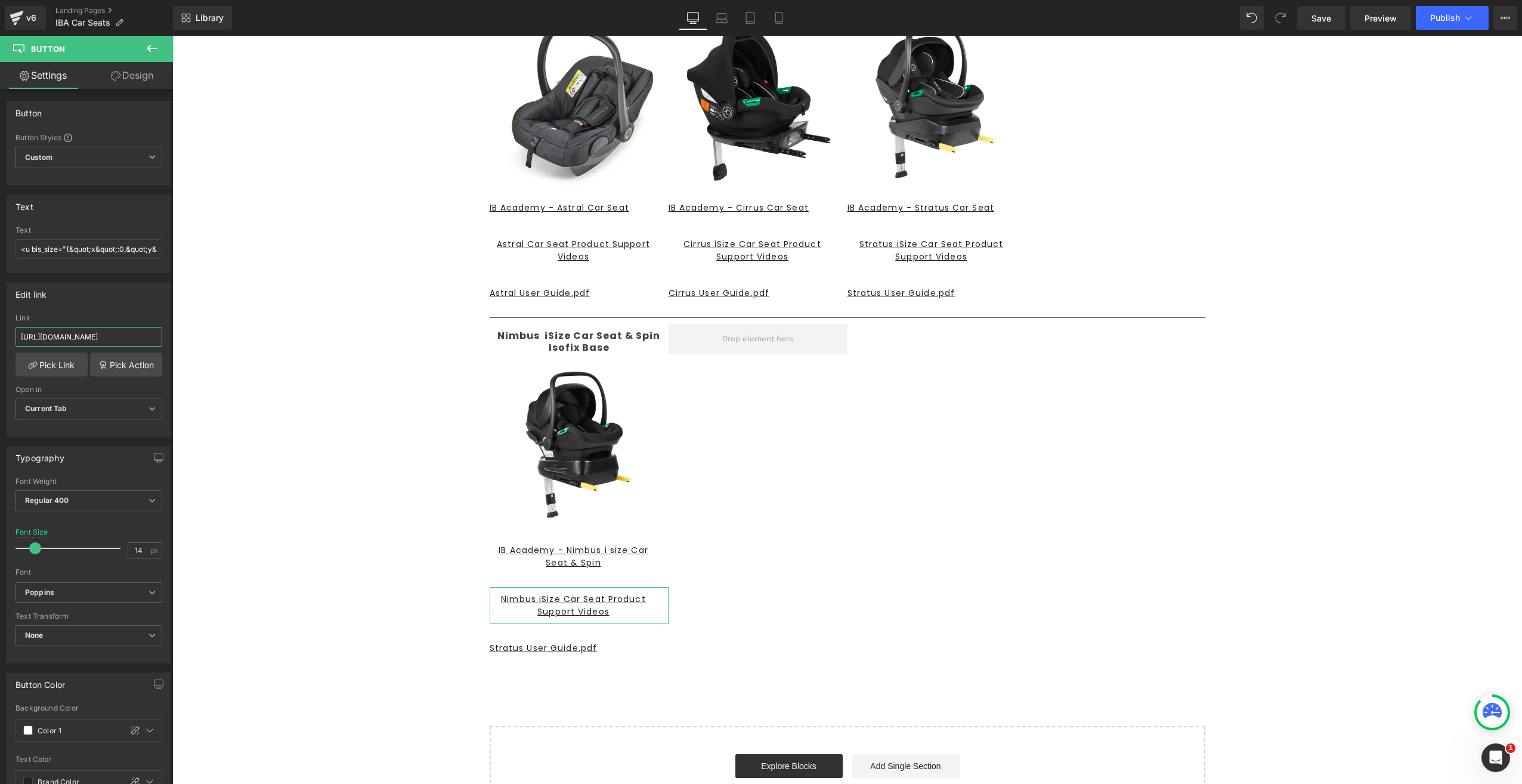
scroll to position [0, 148]
drag, startPoint x: 190, startPoint y: 368, endPoint x: 368, endPoint y: 358, distance: 178.3
paste input "https://www.youtube.com/watch?v=vdRDeE8xdQY"
type input "https://www.youtube.com/watch?v=vdRDeE8xdQY"
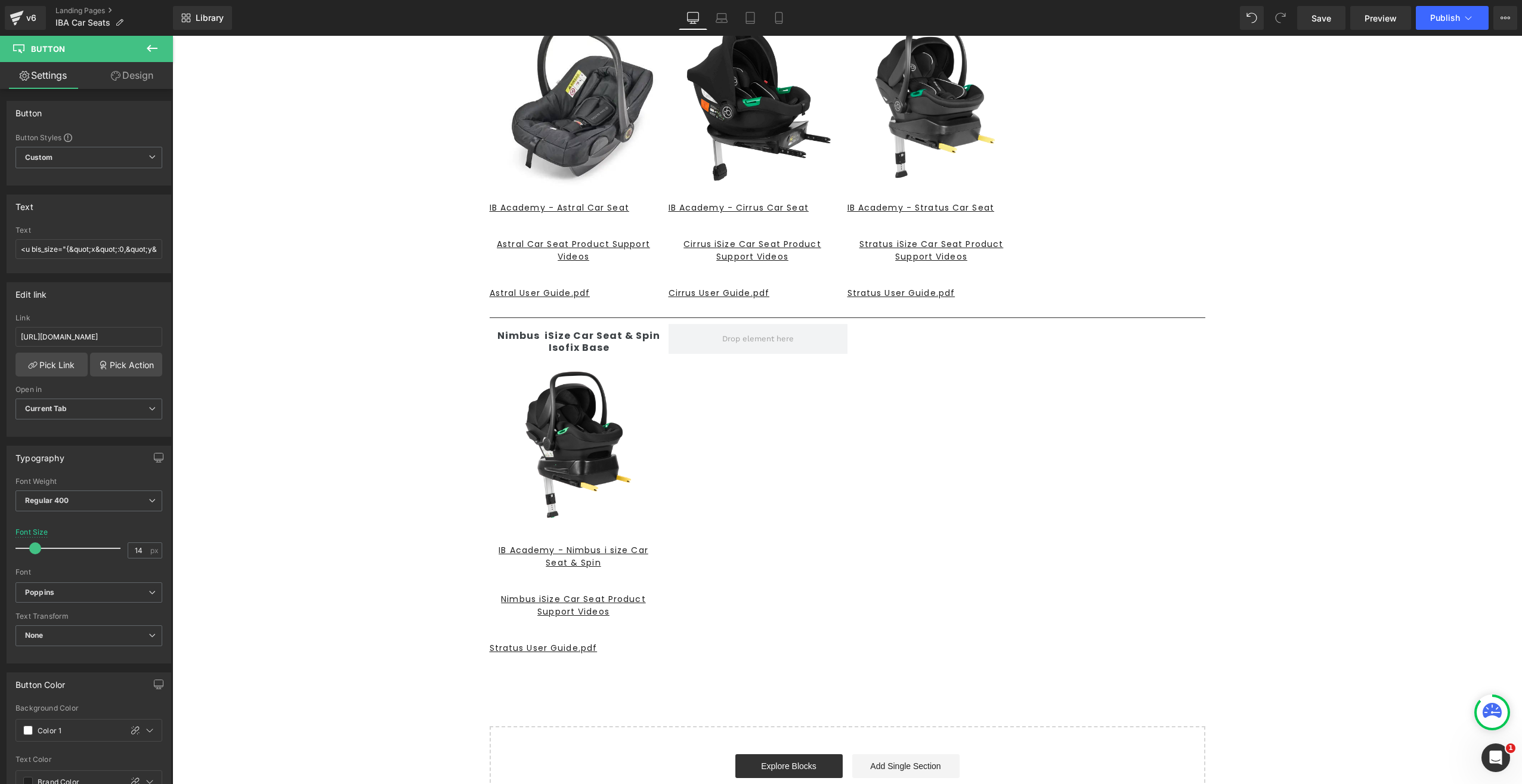
click at [377, 667] on div "CAR SEATS Heading Text Block Row Astral Group 0+ Car Seat Text Block Image IB A…" at bounding box center [847, 381] width 1350 height 886
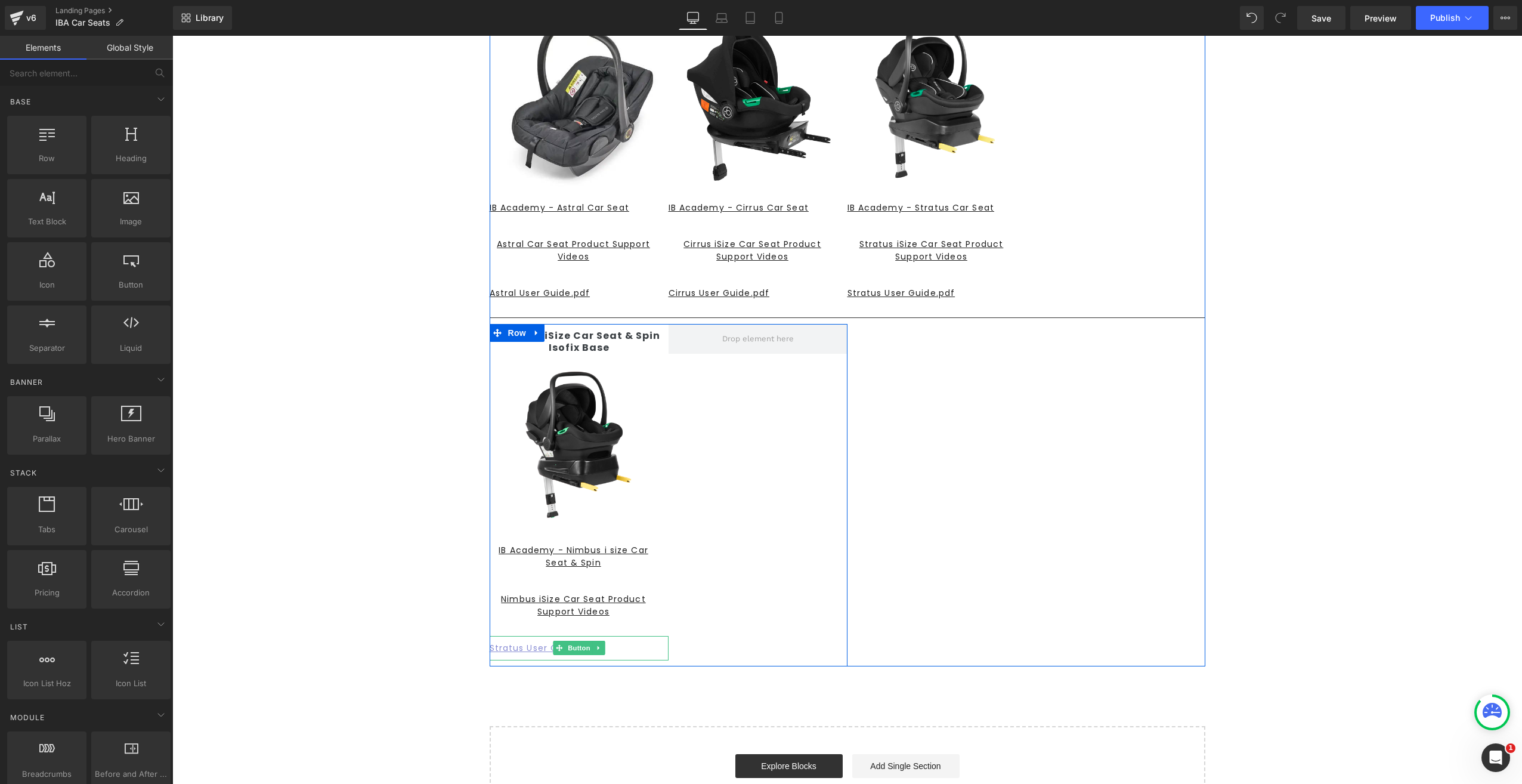
click at [508, 649] on u "Stratus User Guide.pdf" at bounding box center [543, 647] width 108 height 12
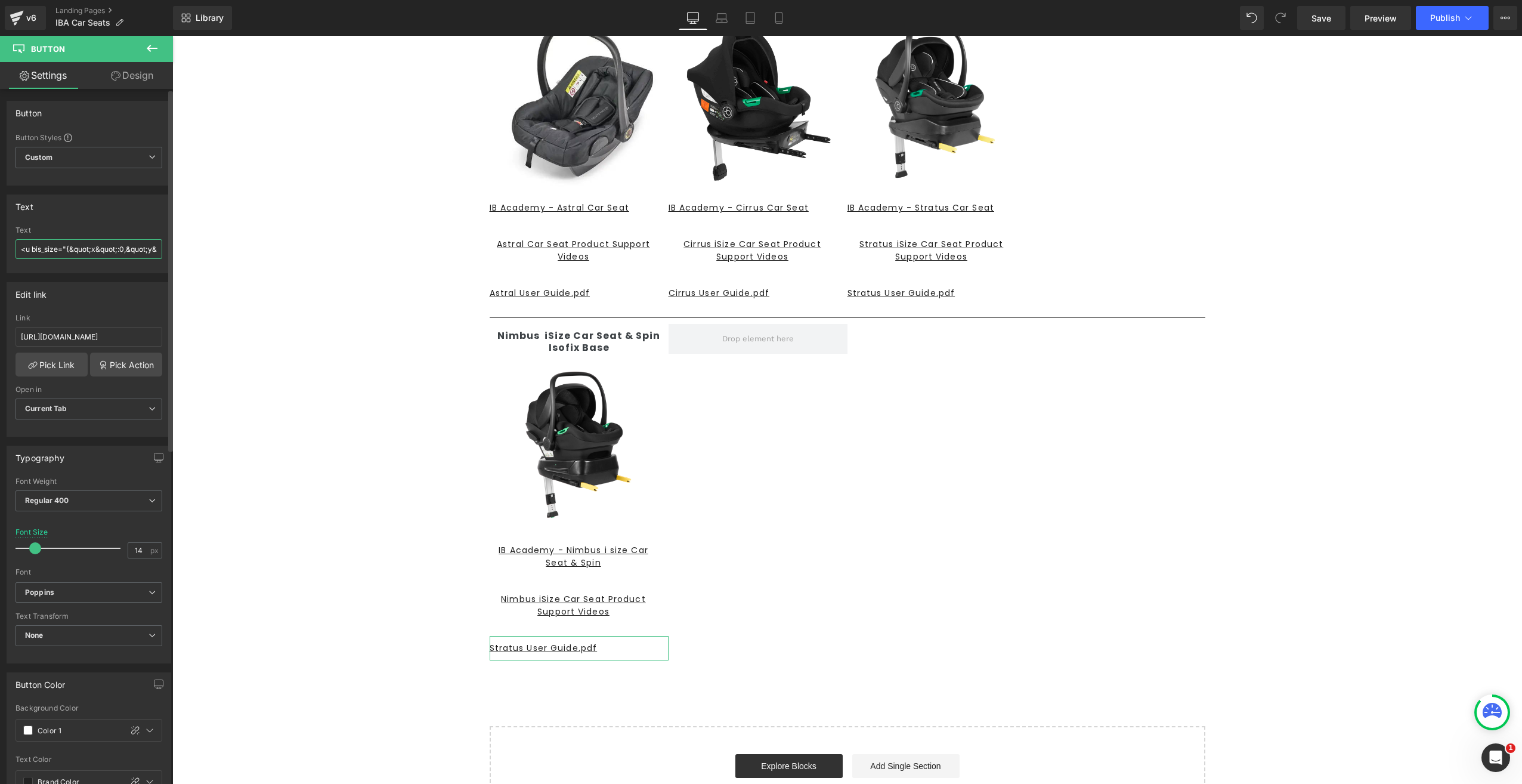
click at [89, 242] on input "<u bis_size="{&quot;x&quot;:0,&quot;y&quot;:0,&quot;w&quot;:0,&quot;h&quot;:0,&…" at bounding box center [89, 249] width 146 height 20
type input "<u bis_size="{&quot;x&quot;:0,&quot;y&quot;:0,&quot;w&quot;:0,&quot;h&quot;:0,&…"
click at [94, 329] on input "https://cdn.shopify.com/s/files/1/0680/1820/9052/files/STRATUS_USER_GUIDE.pdf?v…" at bounding box center [89, 337] width 146 height 20
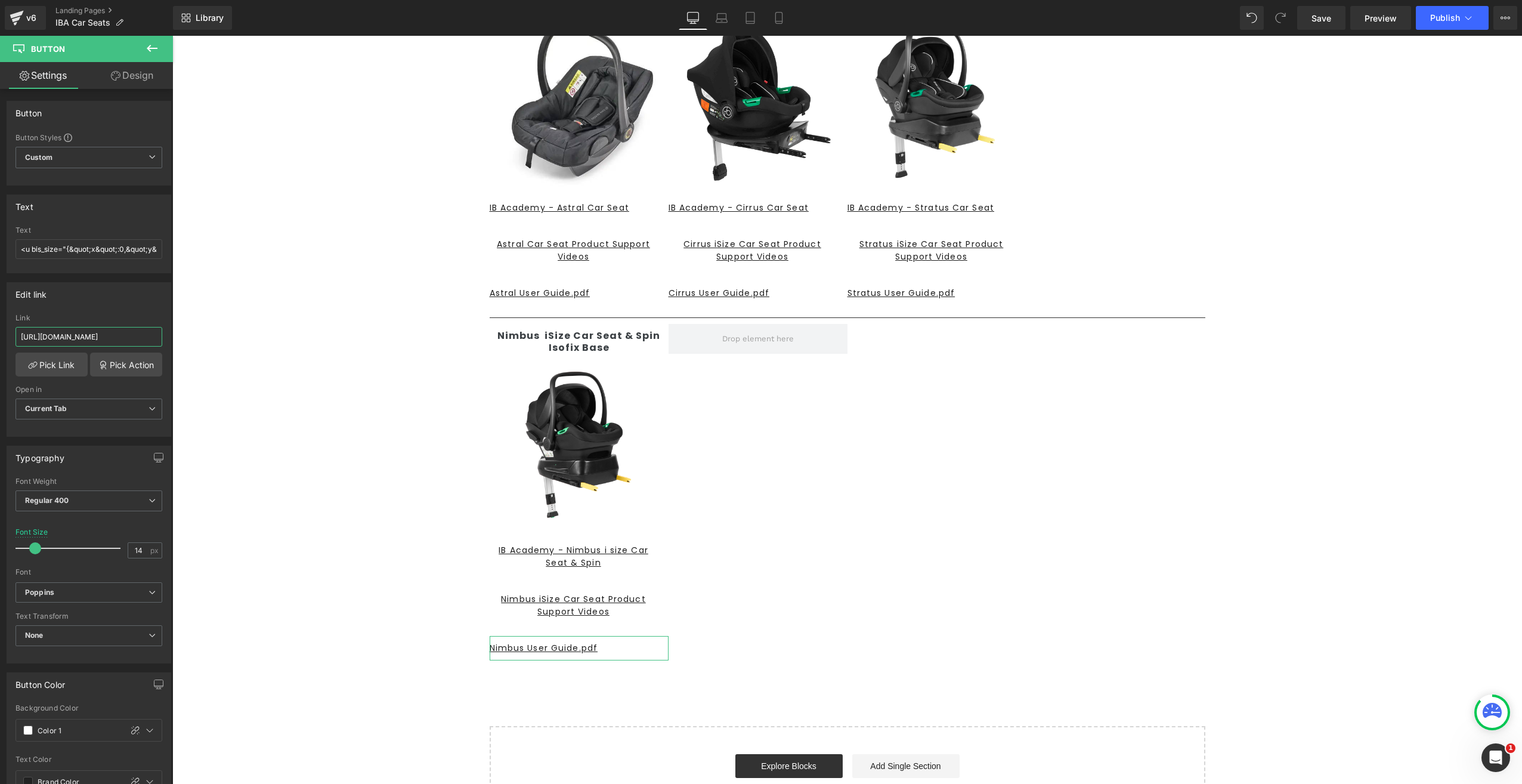
scroll to position [0, 204]
drag, startPoint x: 190, startPoint y: 368, endPoint x: 450, endPoint y: 364, distance: 260.0
paste input "https://app.artworkflowhq.com/file-viewer/277146"
type input "https://app.artworkflowhq.com/file-viewer/277146"
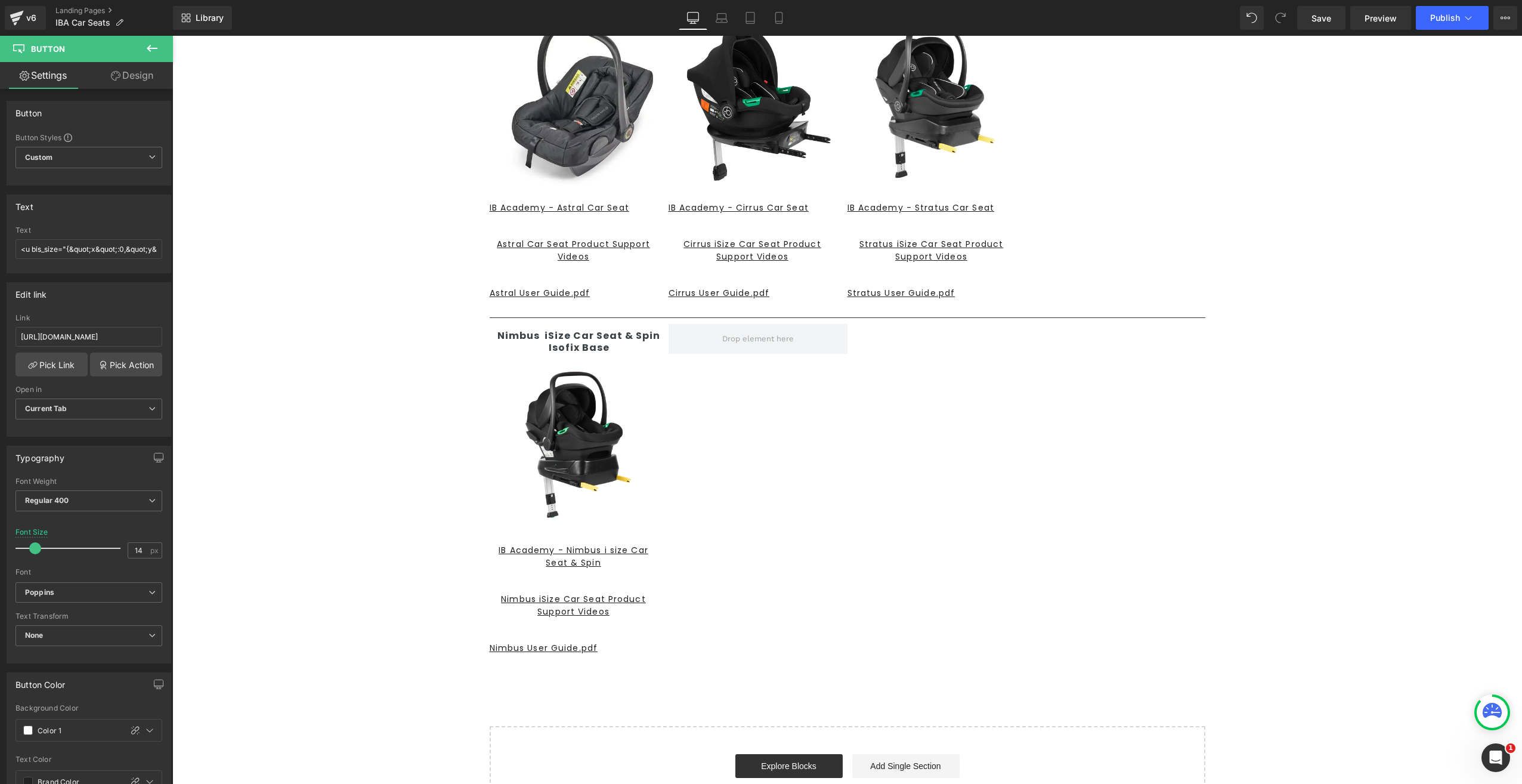
click at [356, 677] on div "CAR SEATS Heading Text Block Row Astral Group 0+ Car Seat Text Block Image IB A…" at bounding box center [847, 381] width 1350 height 886
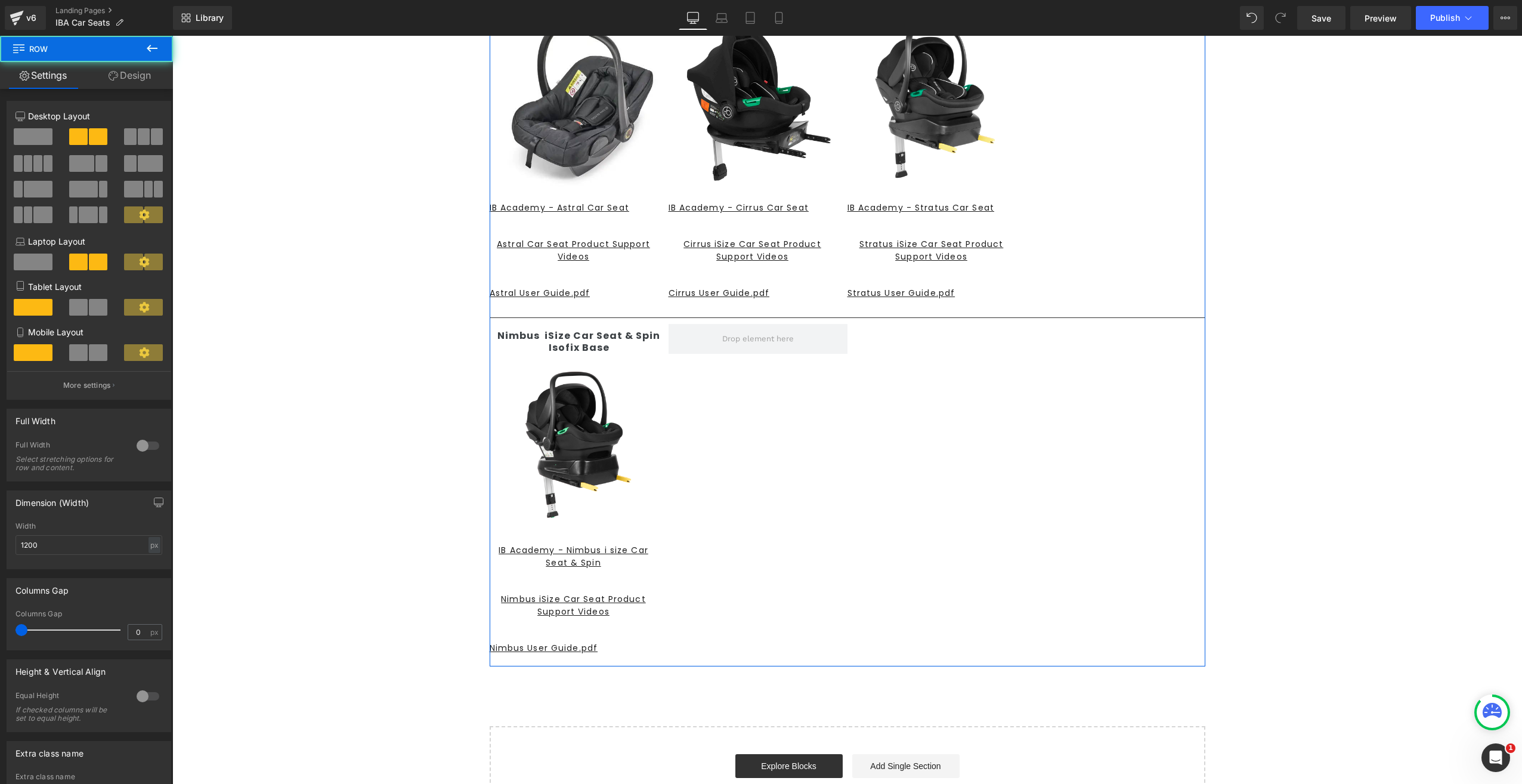
click at [889, 576] on div "Astral Group 0+ Car Seat Text Block Image IB Academy - Astral Car Seat Button A…" at bounding box center [848, 329] width 716 height 673
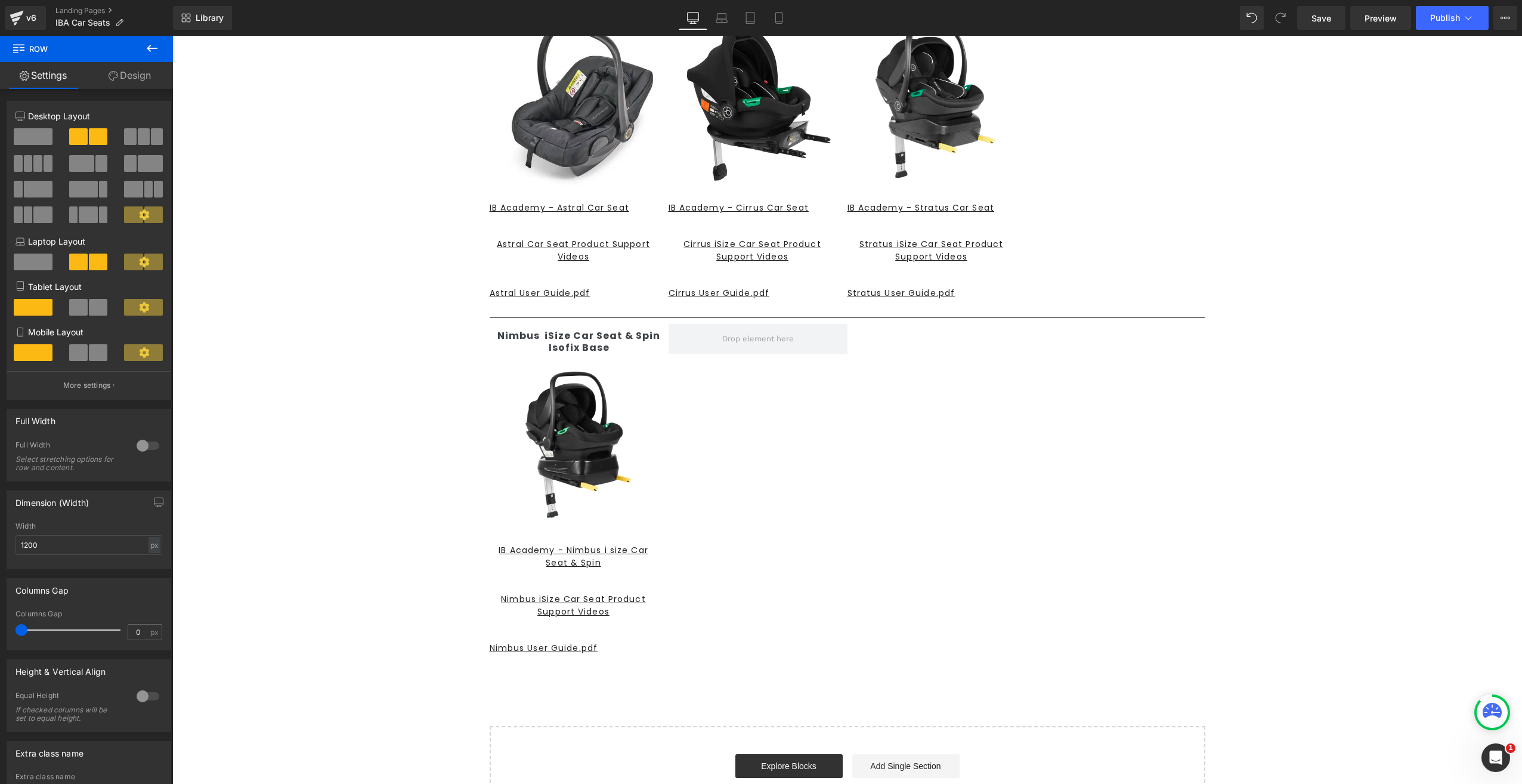
click at [1364, 402] on div "CAR SEATS Heading Text Block Row Astral Group 0+ Car Seat Text Block Image IB A…" at bounding box center [847, 381] width 1350 height 886
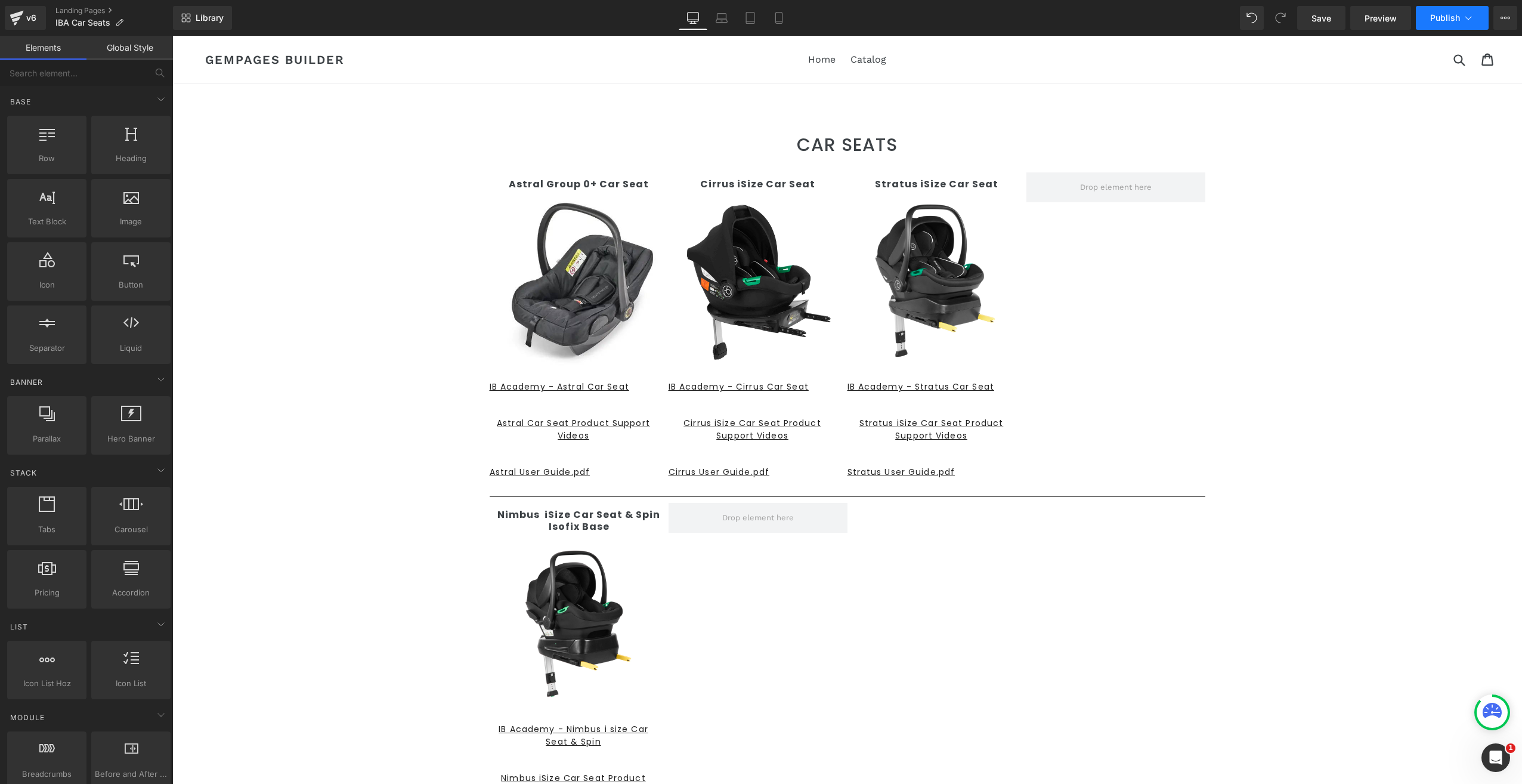
click at [1433, 23] on button "Publish" at bounding box center [1452, 17] width 72 height 24
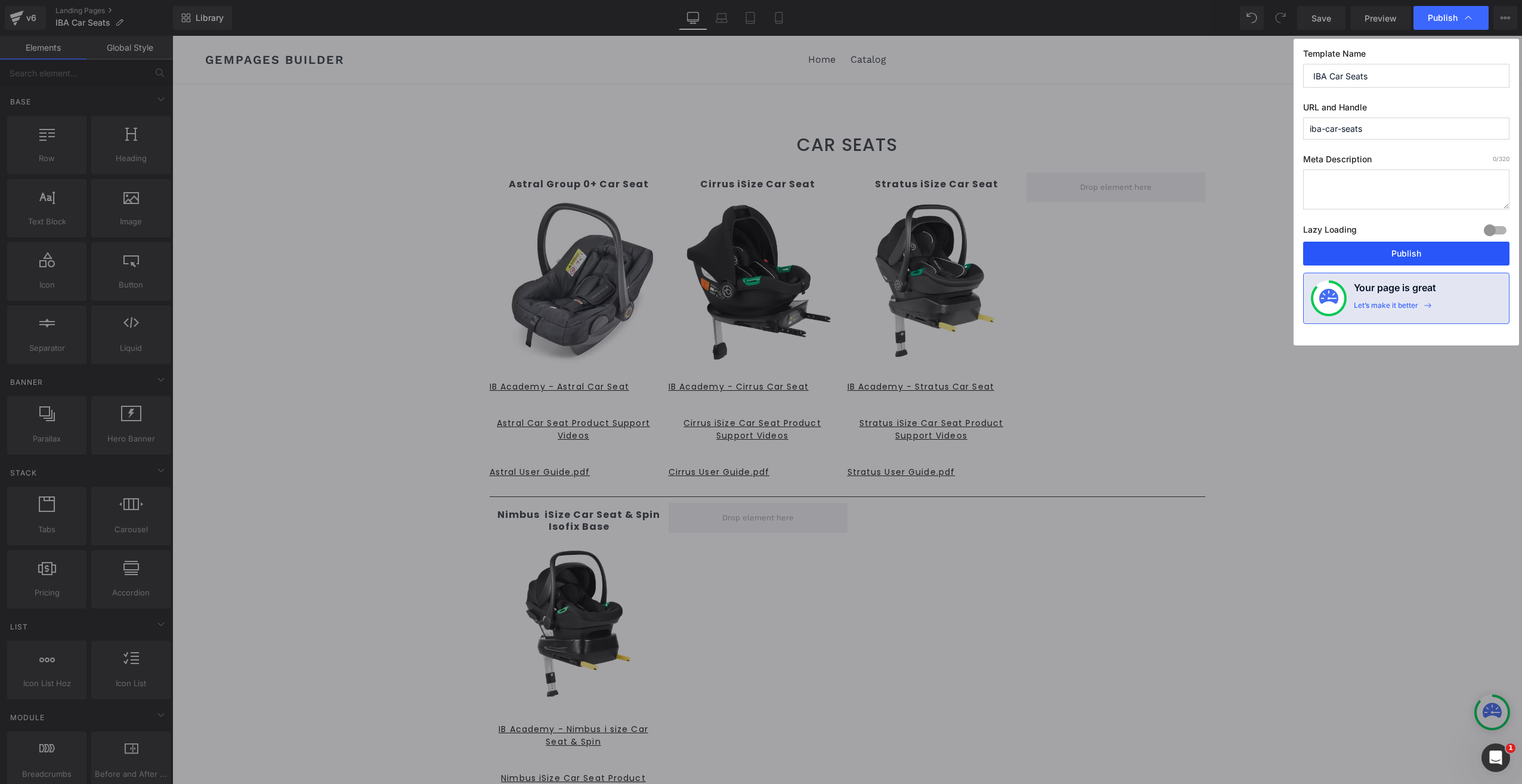
click at [1390, 255] on button "Publish" at bounding box center [1406, 253] width 207 height 24
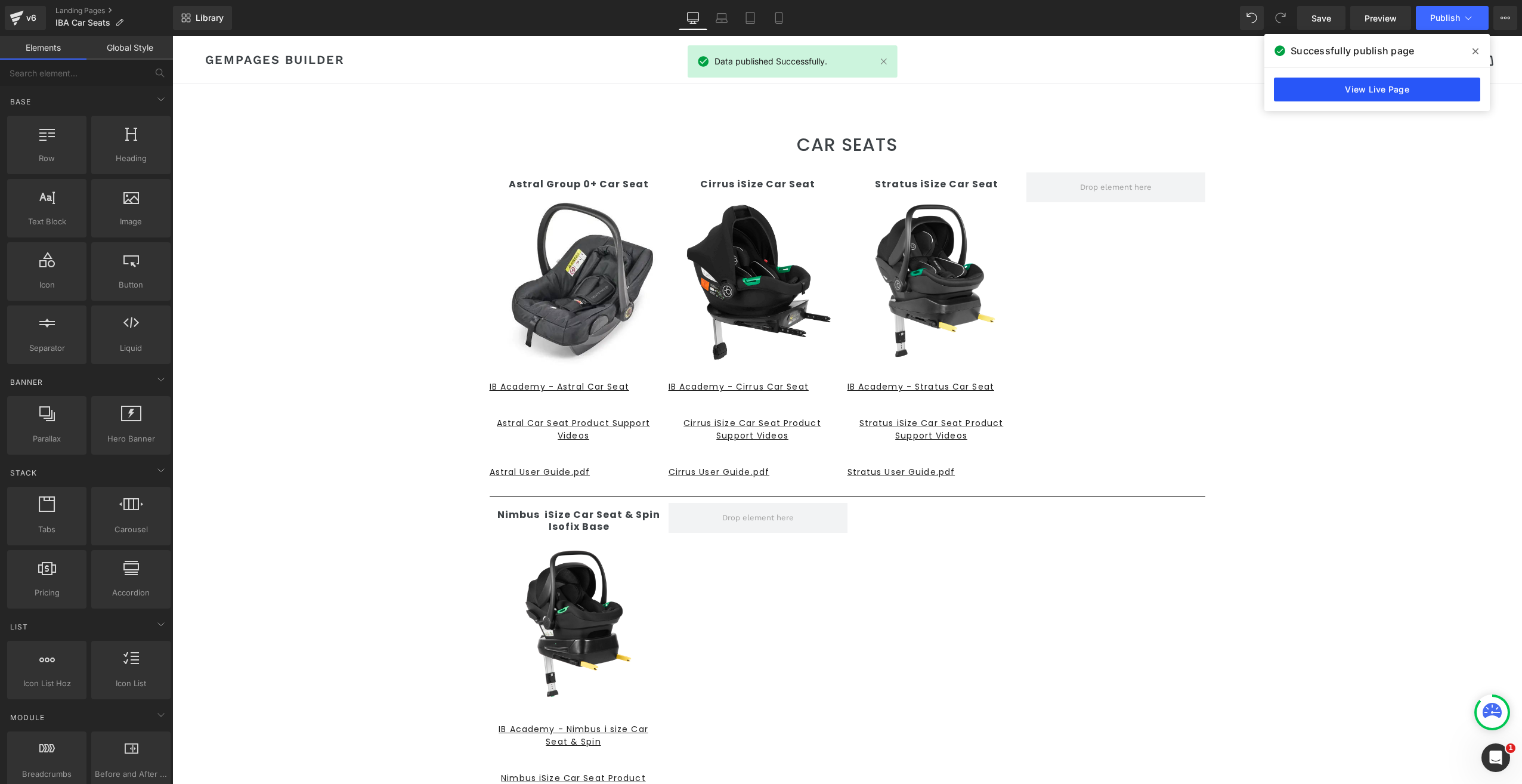
click at [1350, 86] on link "View Live Page" at bounding box center [1377, 89] width 207 height 24
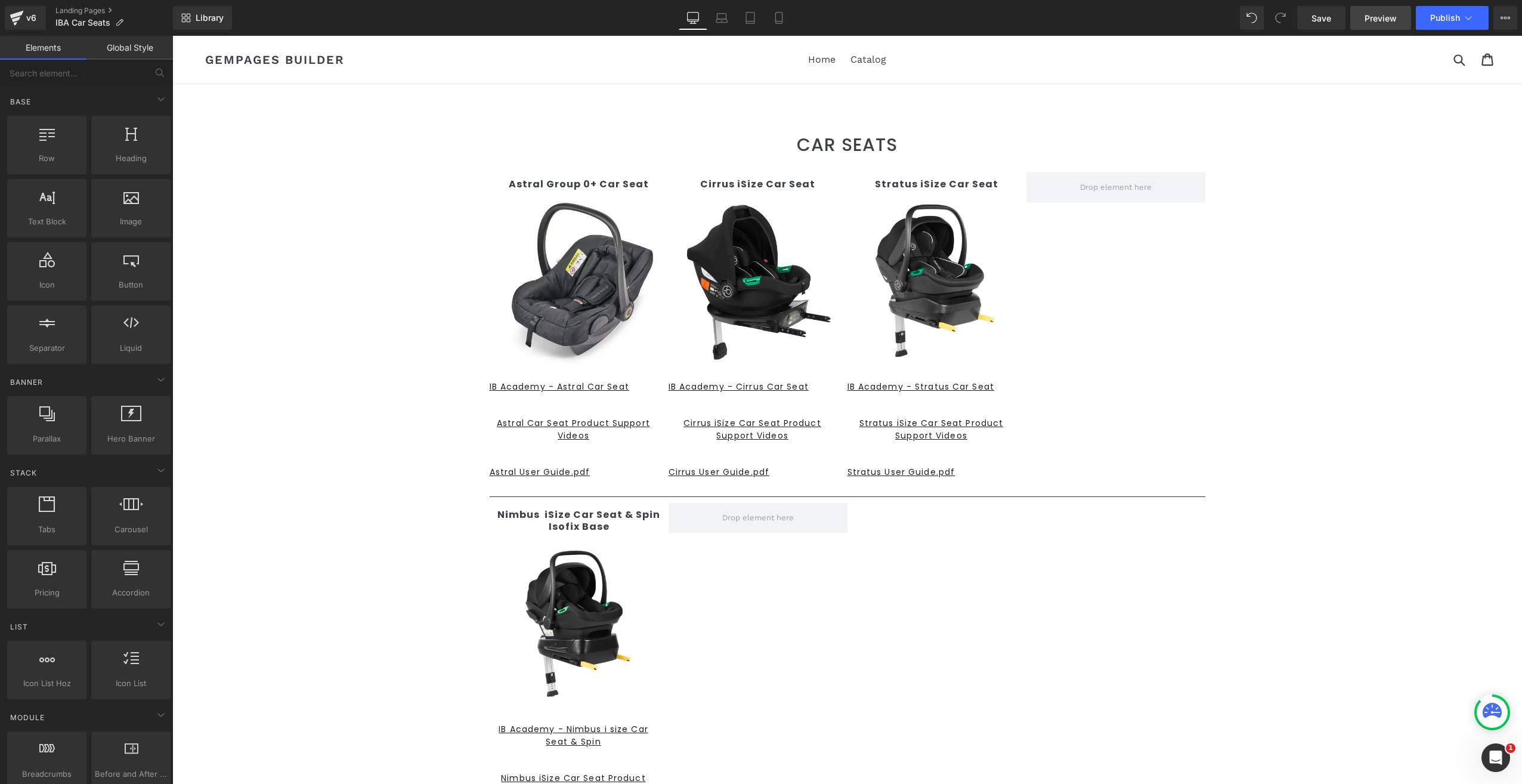
click at [1368, 17] on span "Preview" at bounding box center [1381, 18] width 33 height 12
